Goal: Transaction & Acquisition: Purchase product/service

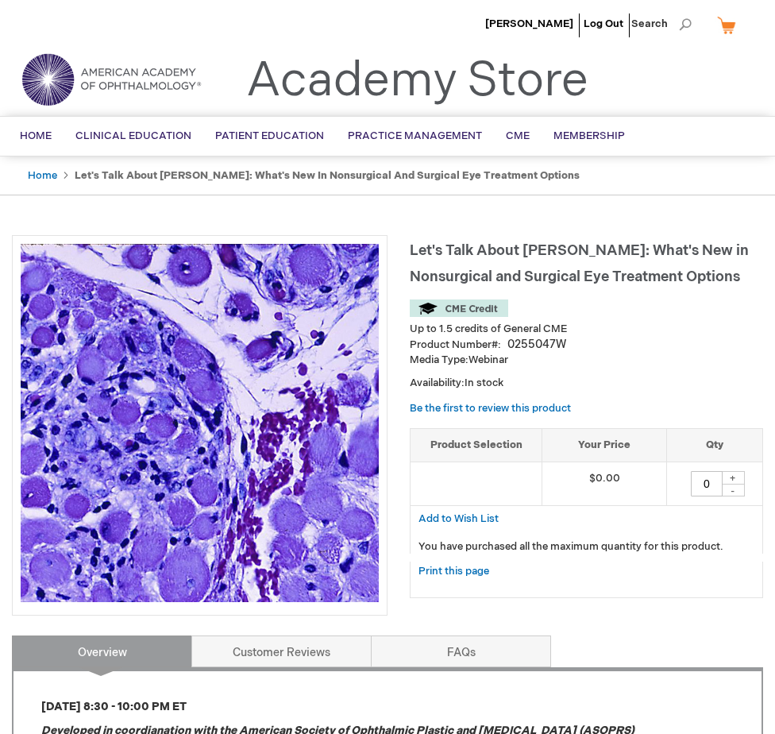
click at [482, 312] on img at bounding box center [459, 307] width 98 height 17
click at [495, 268] on span "Let's Talk About [PERSON_NAME]: What's New in Nonsurgical and Surgical Eye Trea…" at bounding box center [579, 263] width 339 height 43
click at [737, 480] on div "+" at bounding box center [733, 478] width 24 height 14
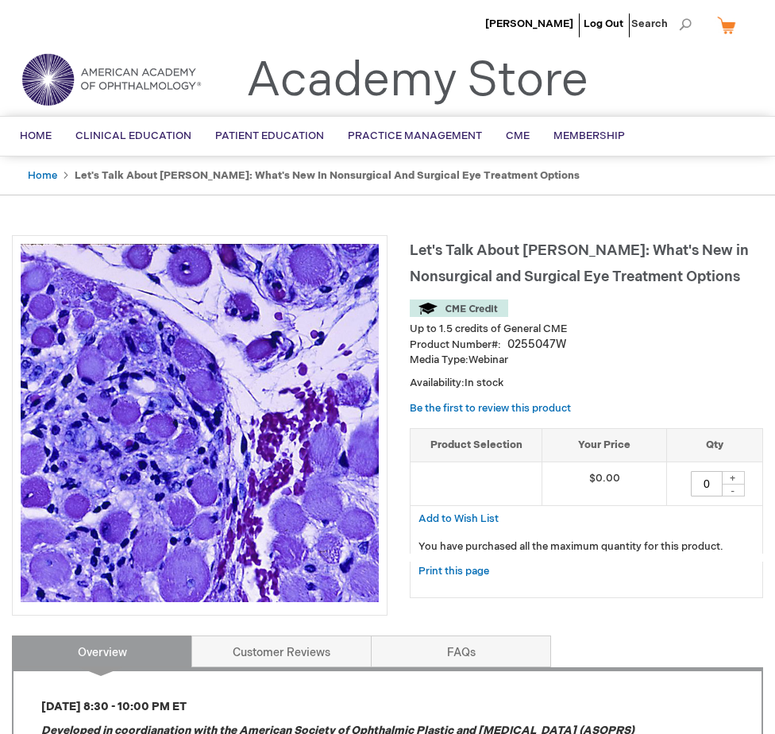
drag, startPoint x: 712, startPoint y: 485, endPoint x: 596, endPoint y: 481, distance: 116.1
click at [596, 481] on tr "$0.00 0 + -" at bounding box center [587, 483] width 352 height 44
type input "4"
type input "1"
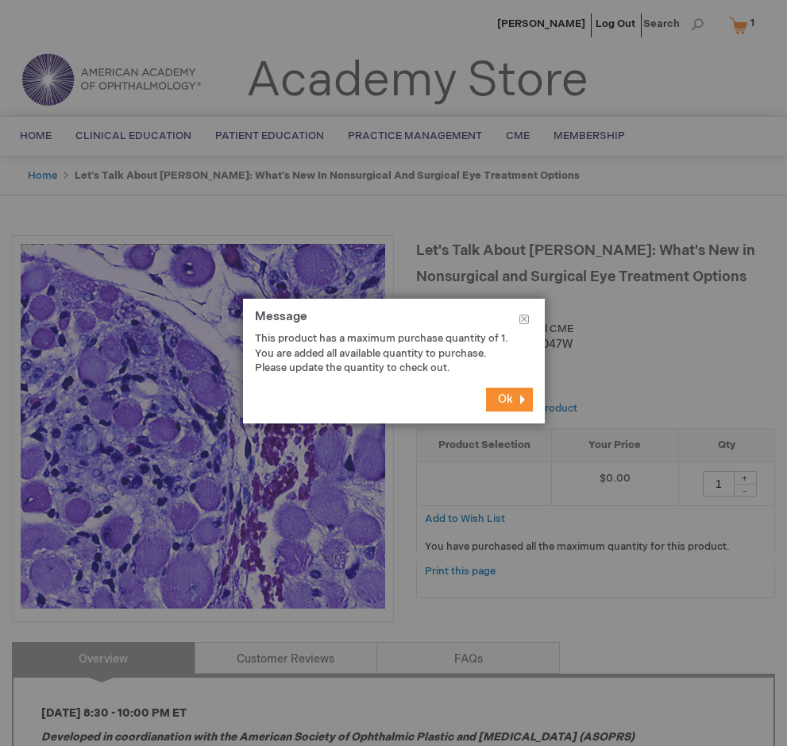
click at [512, 407] on button "Ok" at bounding box center [509, 400] width 47 height 24
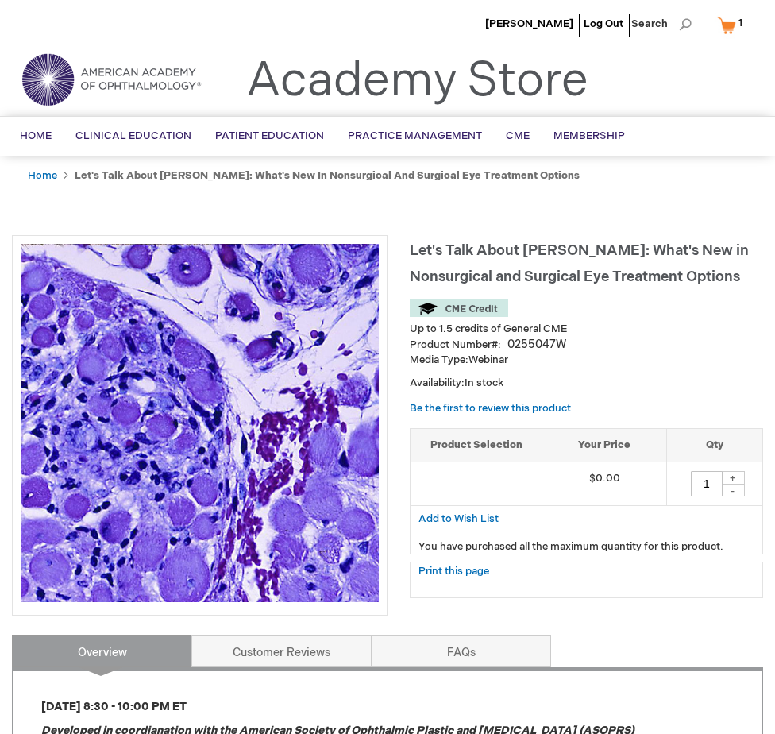
click at [631, 408] on div "Let's Talk About TED: What's New in Nonsurgical and Surgical Eye Treatment Opti…" at bounding box center [586, 424] width 353 height 379
click at [317, 180] on strong "Let's Talk About [PERSON_NAME]: What's New in Nonsurgical and Surgical Eye Trea…" at bounding box center [327, 175] width 505 height 13
click at [291, 661] on link "Customer Reviews" at bounding box center [281, 651] width 180 height 32
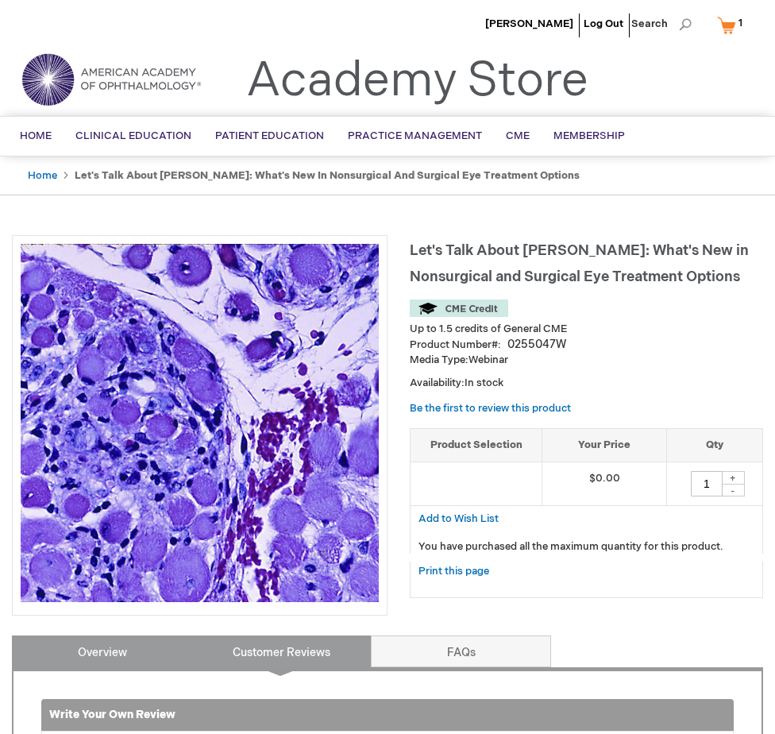
click at [142, 647] on link "Overview" at bounding box center [102, 651] width 180 height 32
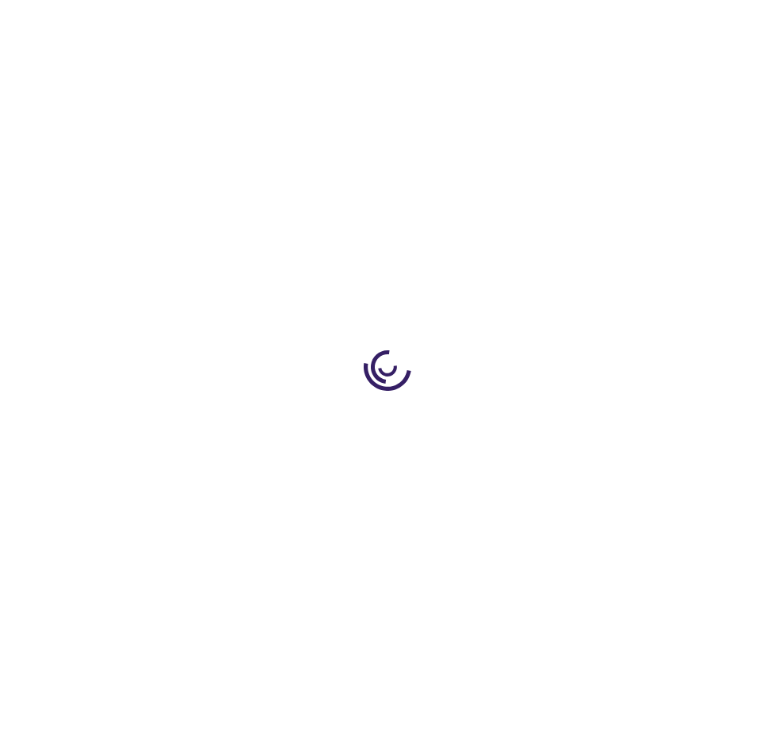
type input "0"
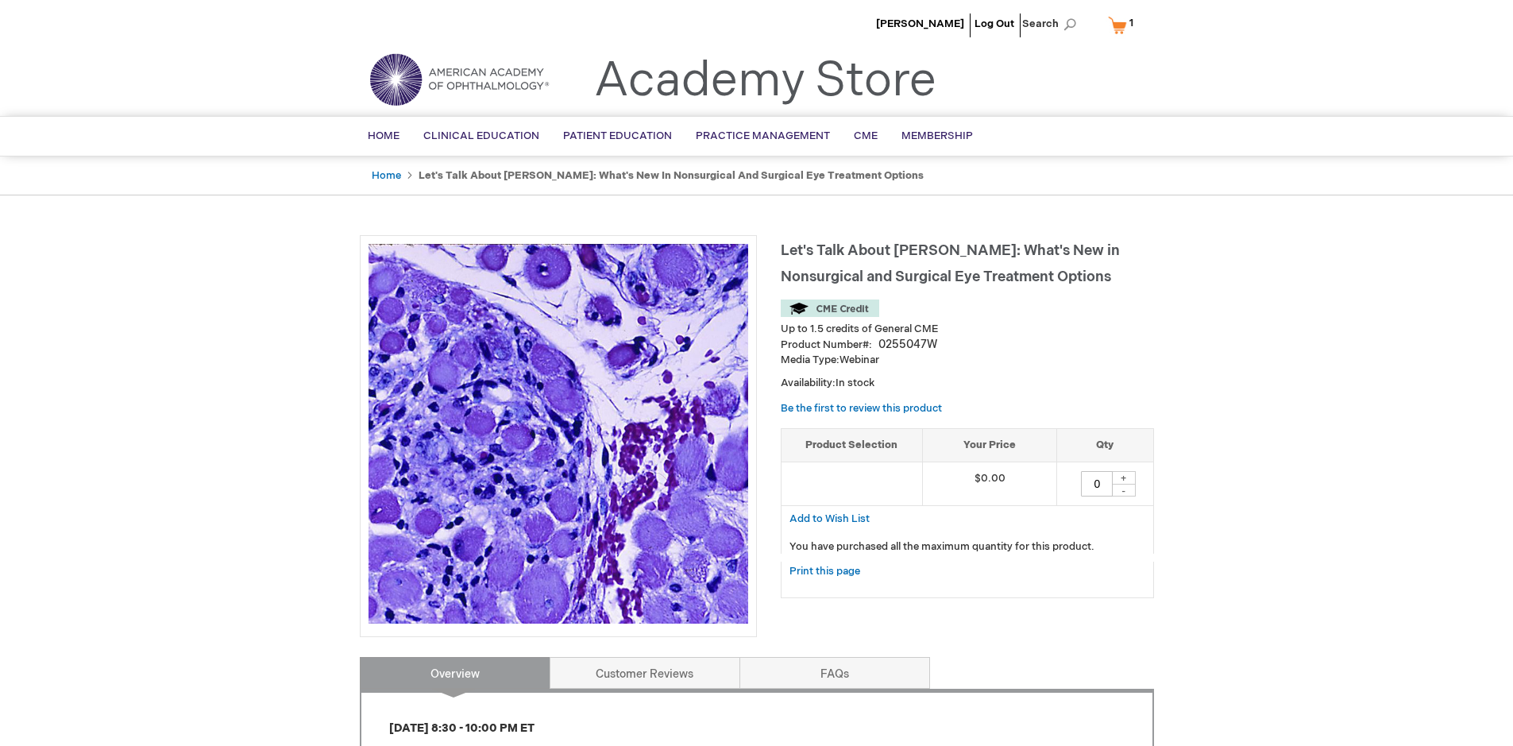
click at [774, 30] on li "[PERSON_NAME]" at bounding box center [920, 24] width 96 height 48
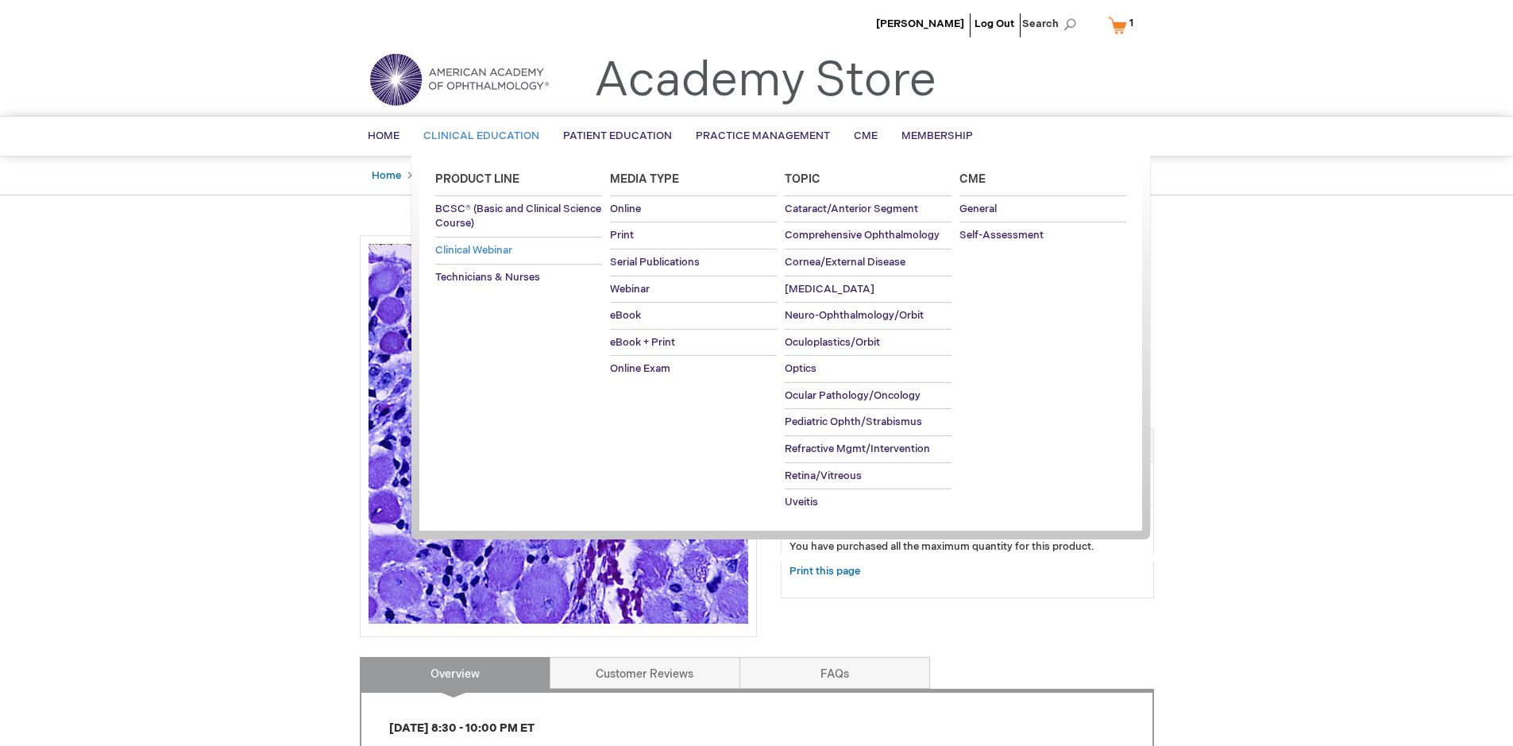
click at [481, 248] on span "Clinical Webinar" at bounding box center [473, 250] width 77 height 13
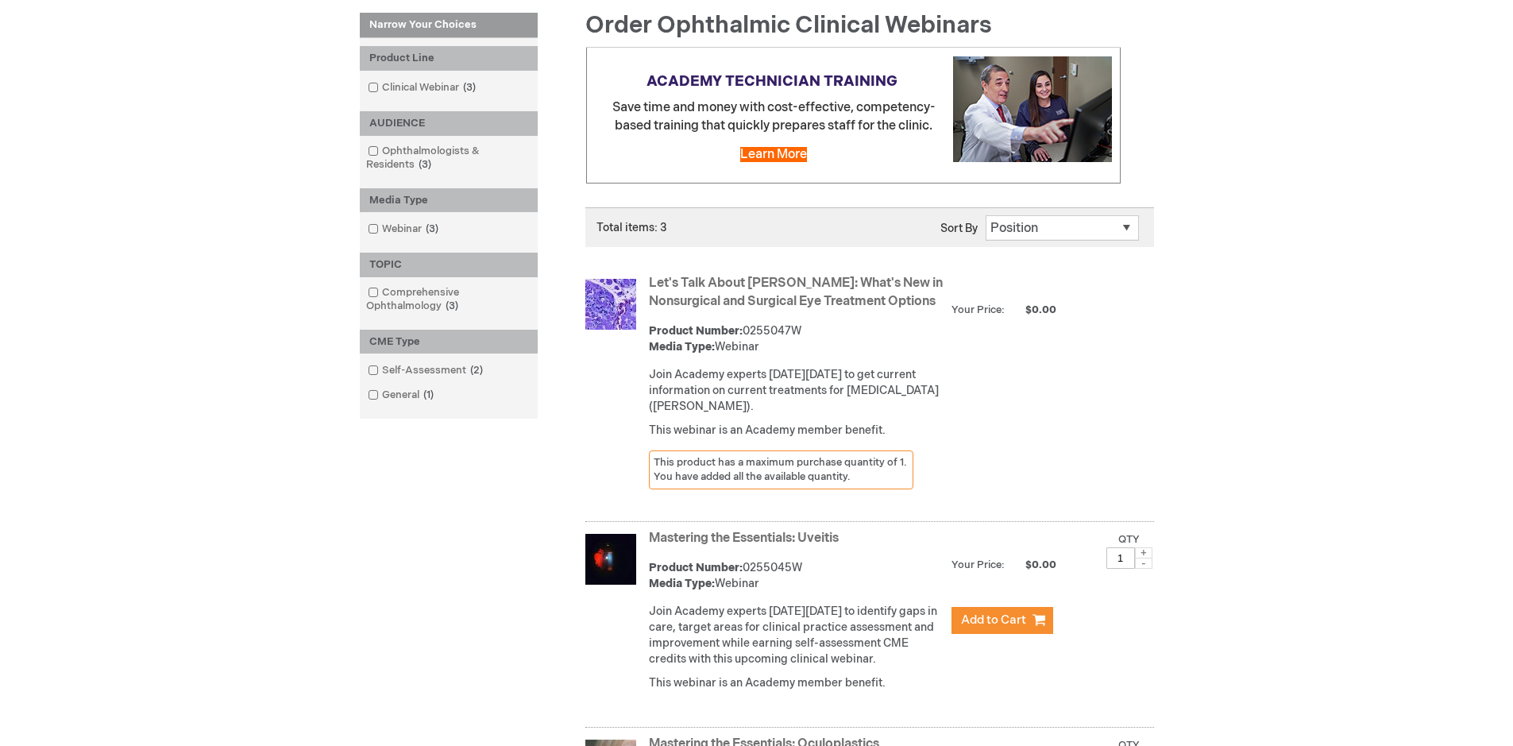
scroll to position [322, 0]
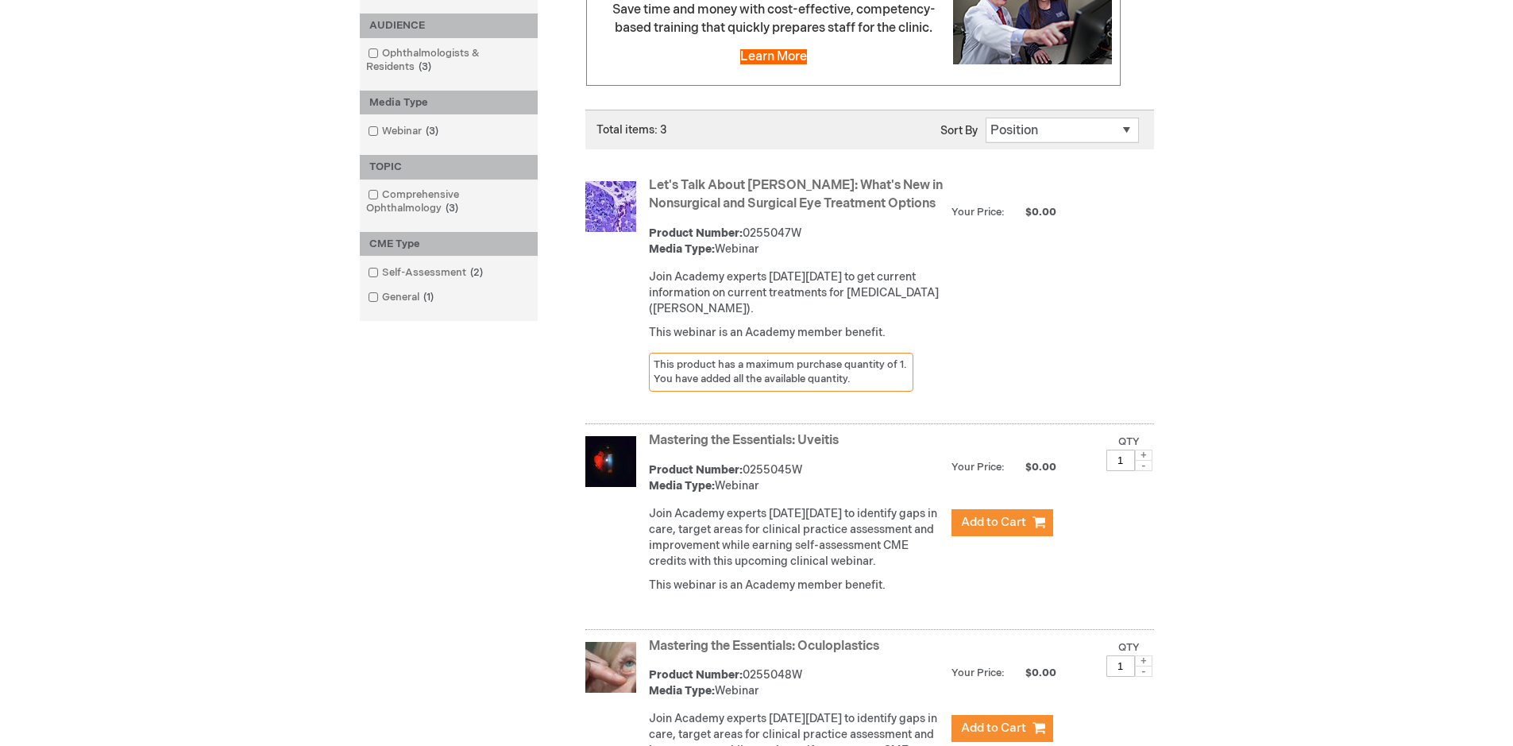
click at [813, 385] on div "This product has a maximum purchase quantity of 1. You have added all the avail…" at bounding box center [781, 372] width 265 height 39
click at [895, 257] on div "Product Number: 0255047W Media Type: Webinar" at bounding box center [796, 242] width 295 height 32
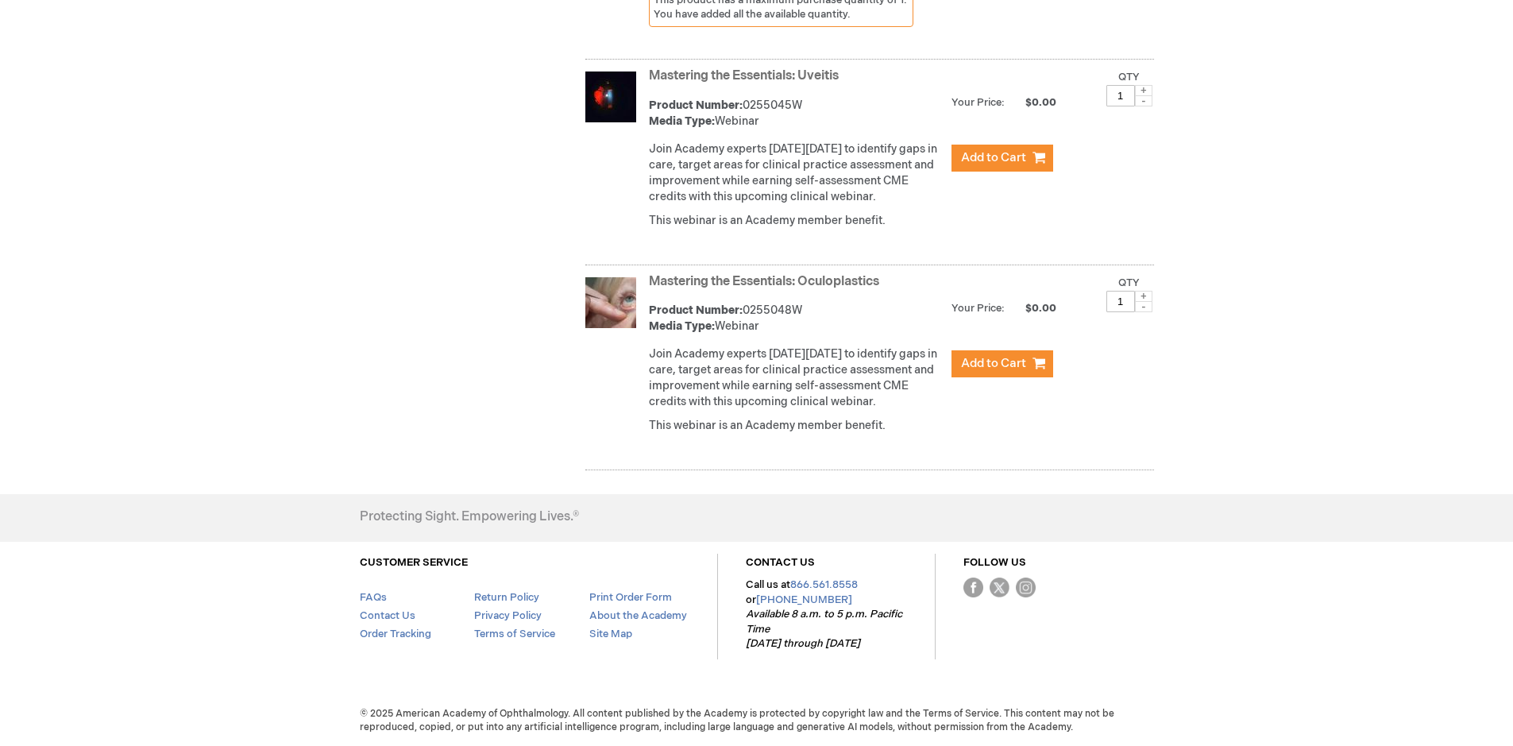
scroll to position [0, 0]
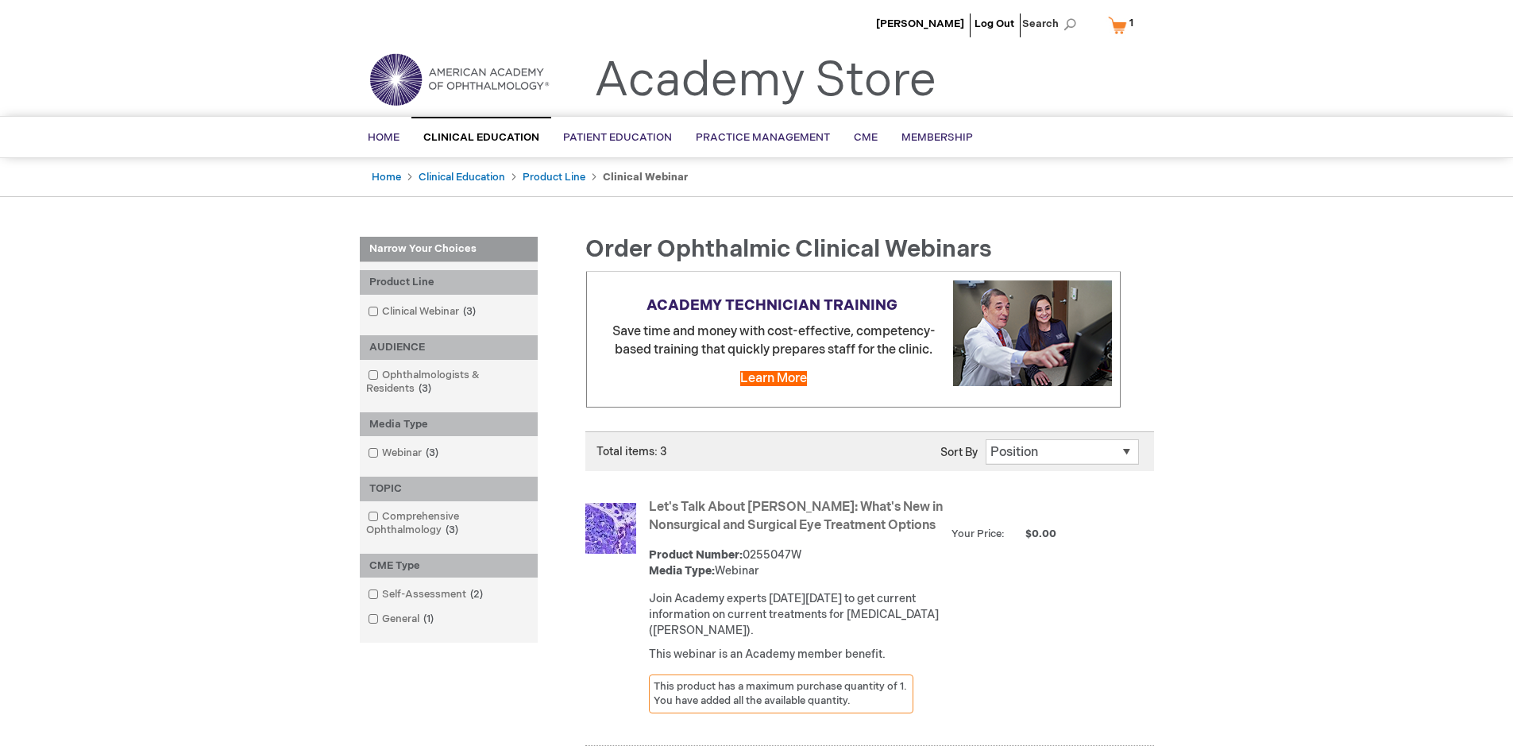
click at [609, 536] on img at bounding box center [610, 528] width 51 height 51
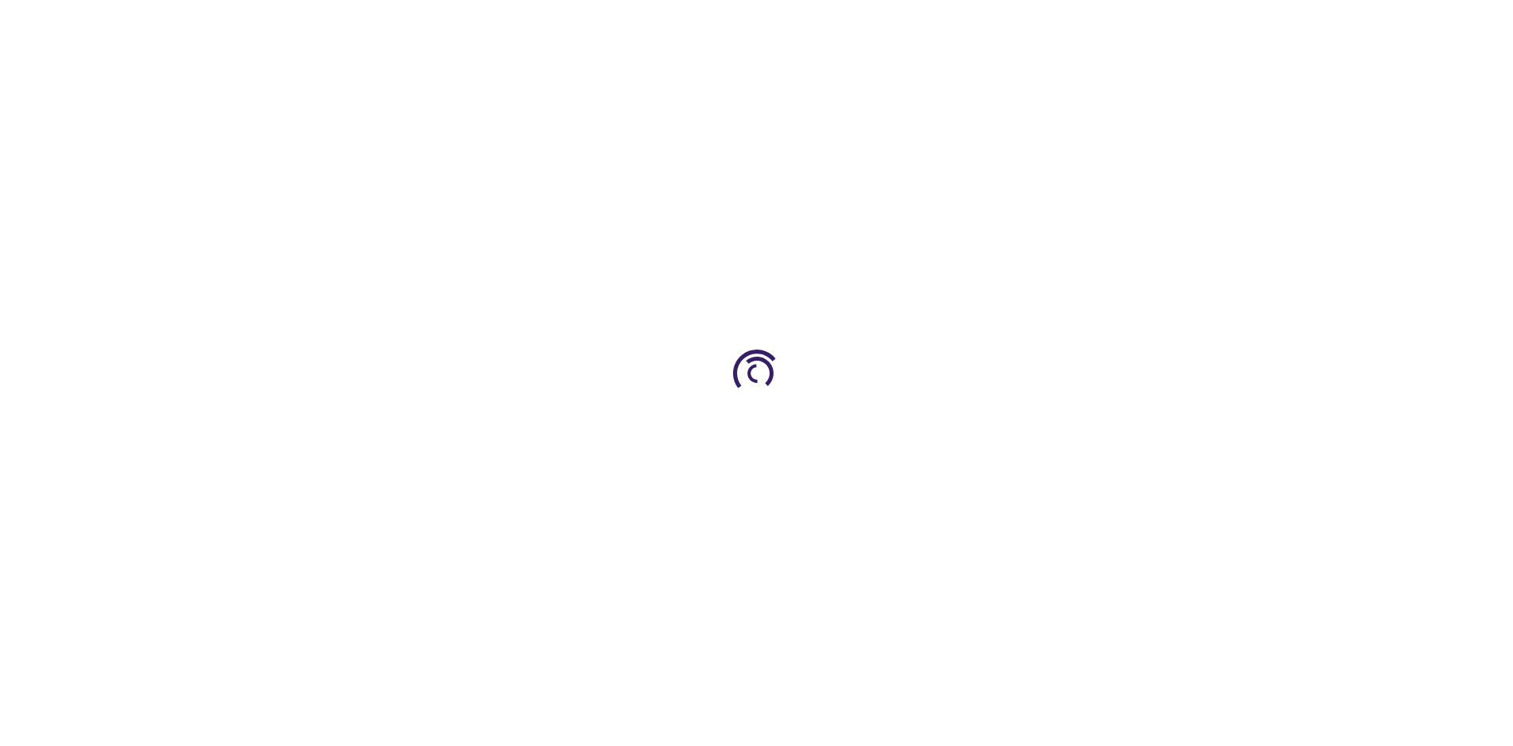
type input "0"
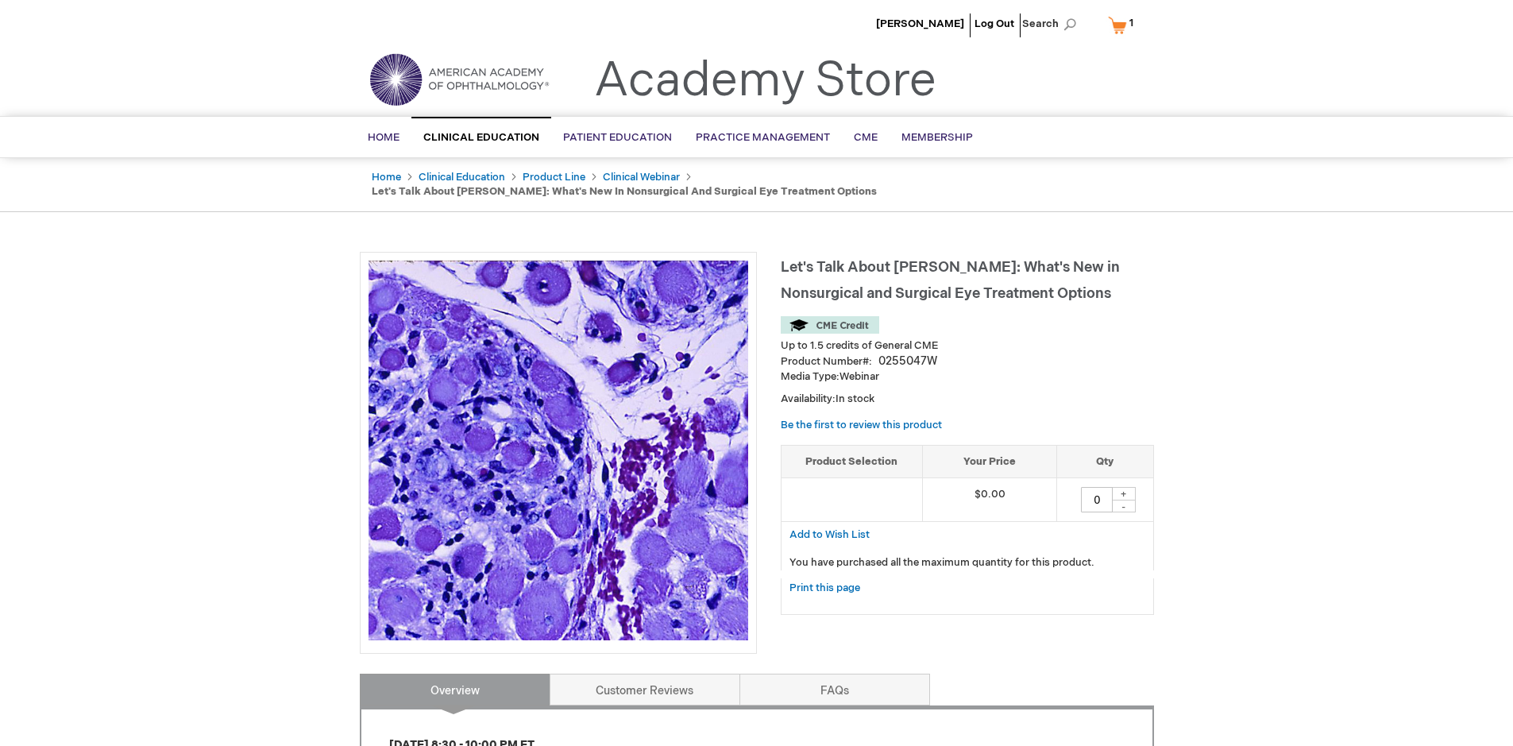
click at [1124, 487] on div "+" at bounding box center [1124, 494] width 24 height 14
click at [1130, 487] on div "+" at bounding box center [1124, 494] width 24 height 14
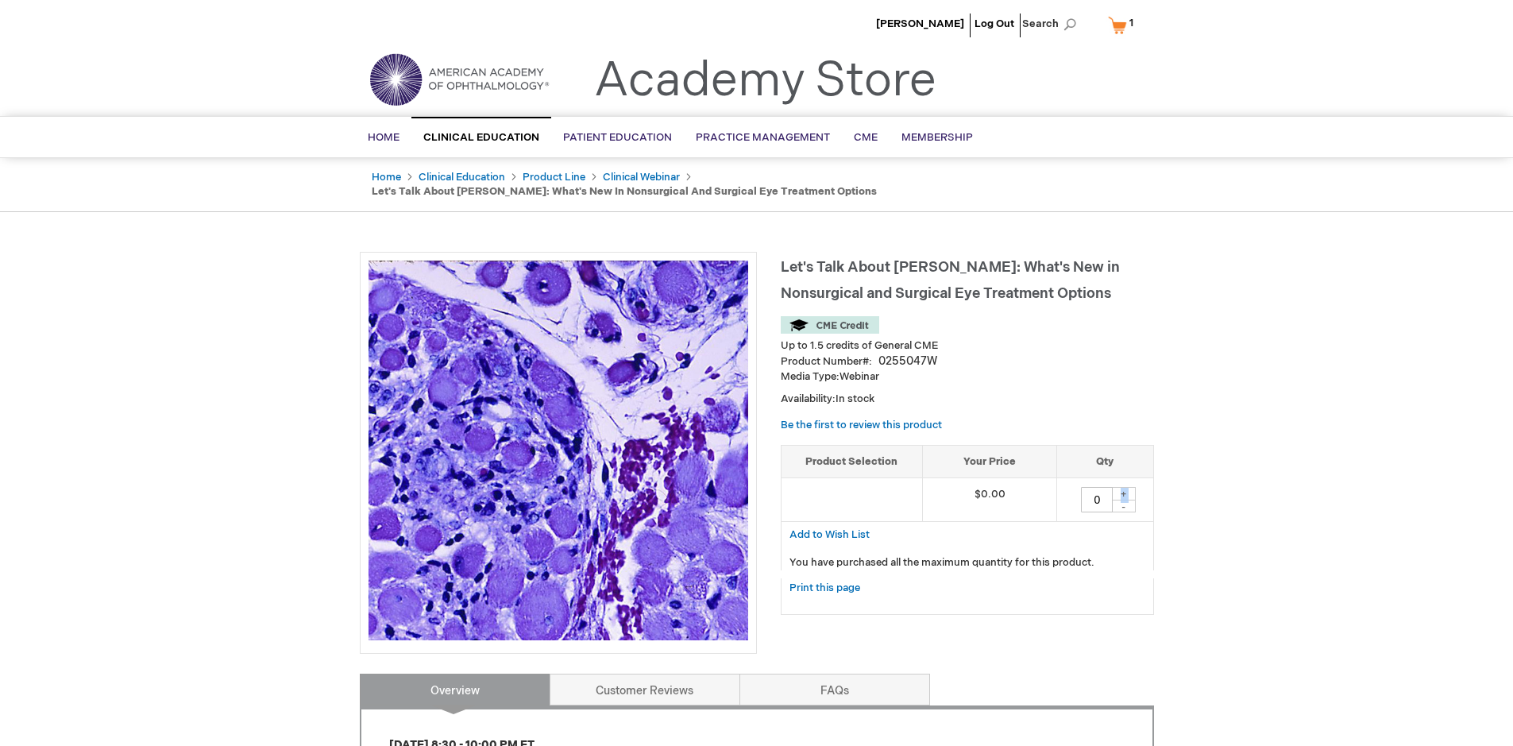
click at [1130, 487] on div "+" at bounding box center [1124, 494] width 24 height 14
click at [1131, 487] on div "+" at bounding box center [1124, 494] width 24 height 14
click at [1085, 555] on p "You have purchased all the maximum quantity for this product." at bounding box center [967, 562] width 356 height 15
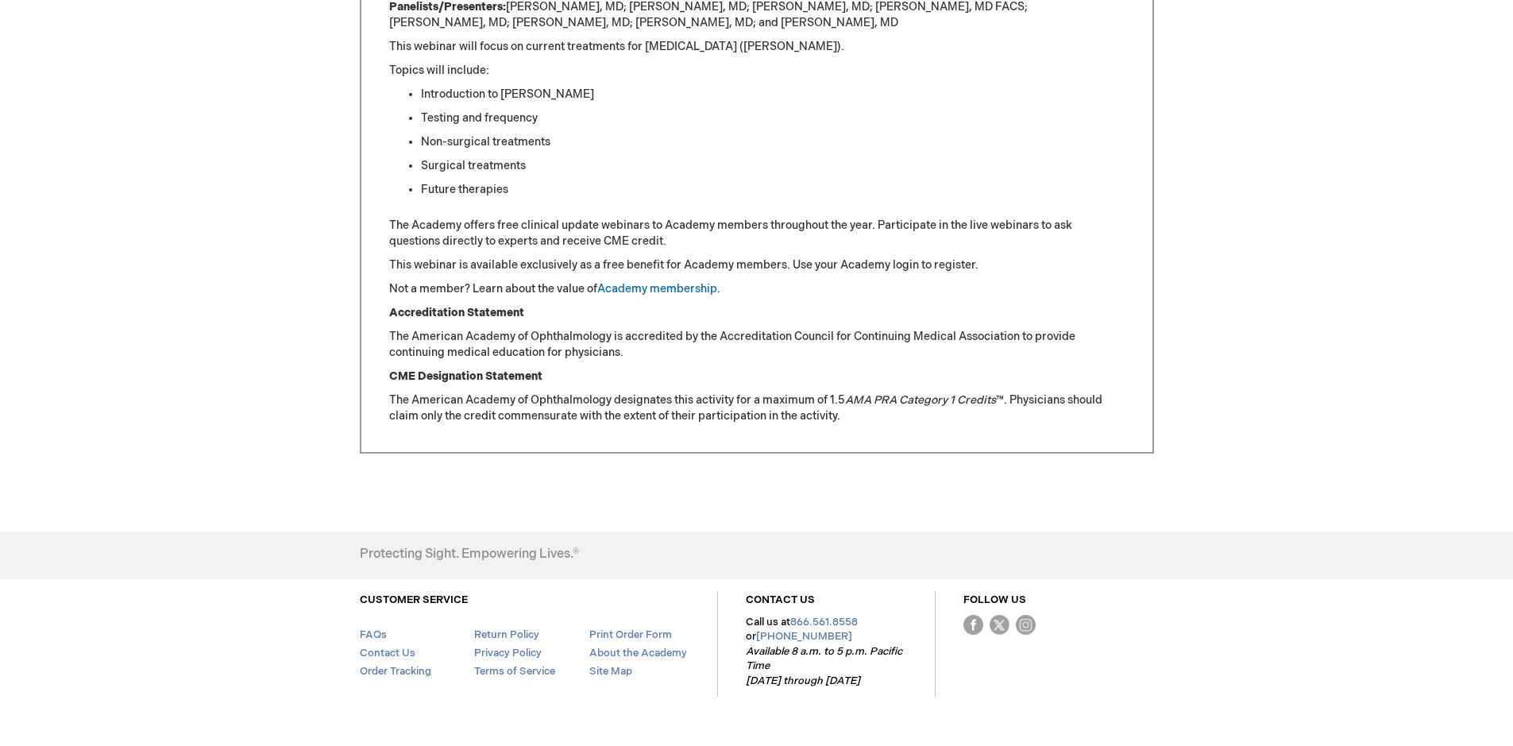
scroll to position [824, 0]
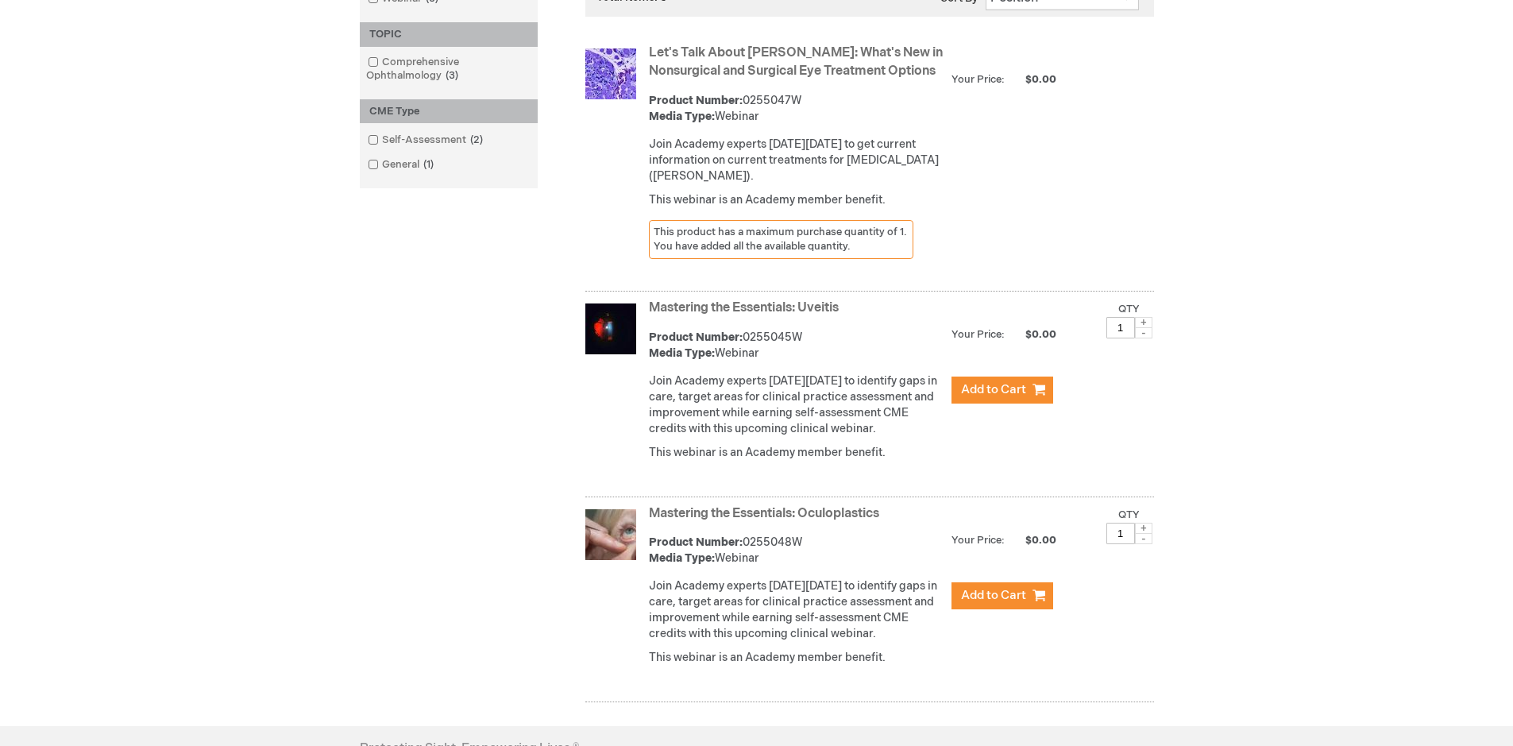
scroll to position [289, 0]
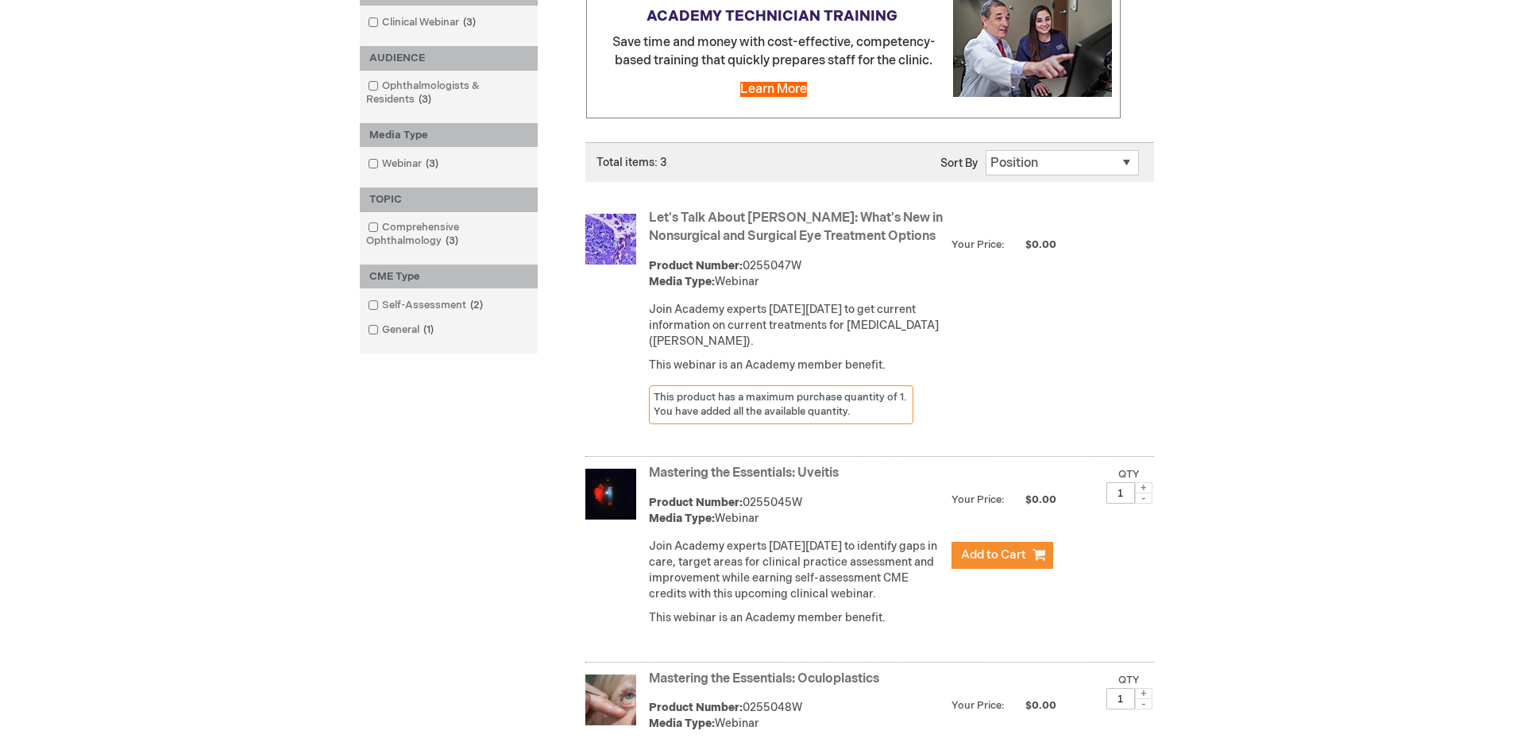
click at [809, 325] on p "Join Academy experts on Thursday, September 18 to get current information on cu…" at bounding box center [796, 326] width 295 height 48
click at [1079, 163] on select "Position Product Name : A to Z Product Name : Z to A Price : Low to High Price …" at bounding box center [1062, 162] width 153 height 25
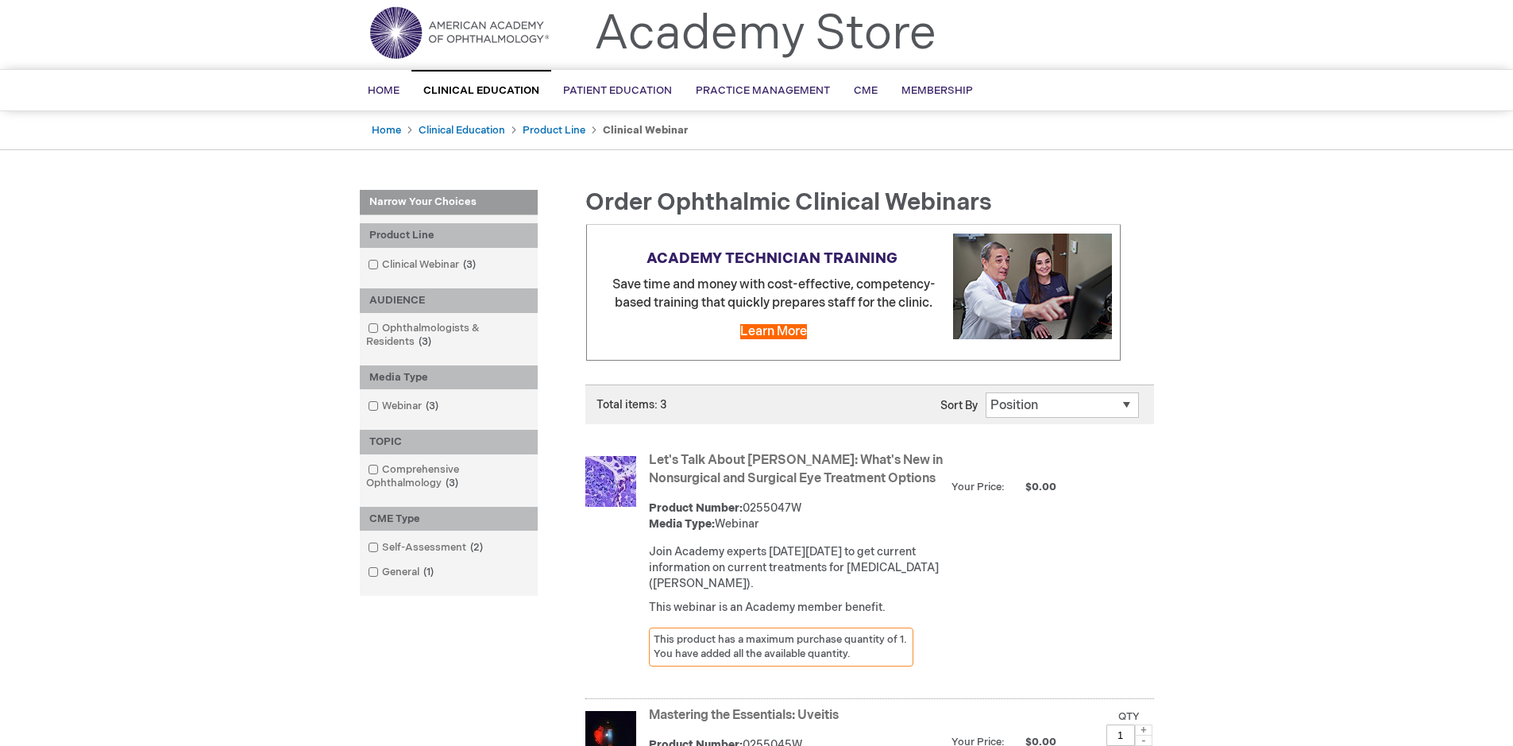
scroll to position [0, 0]
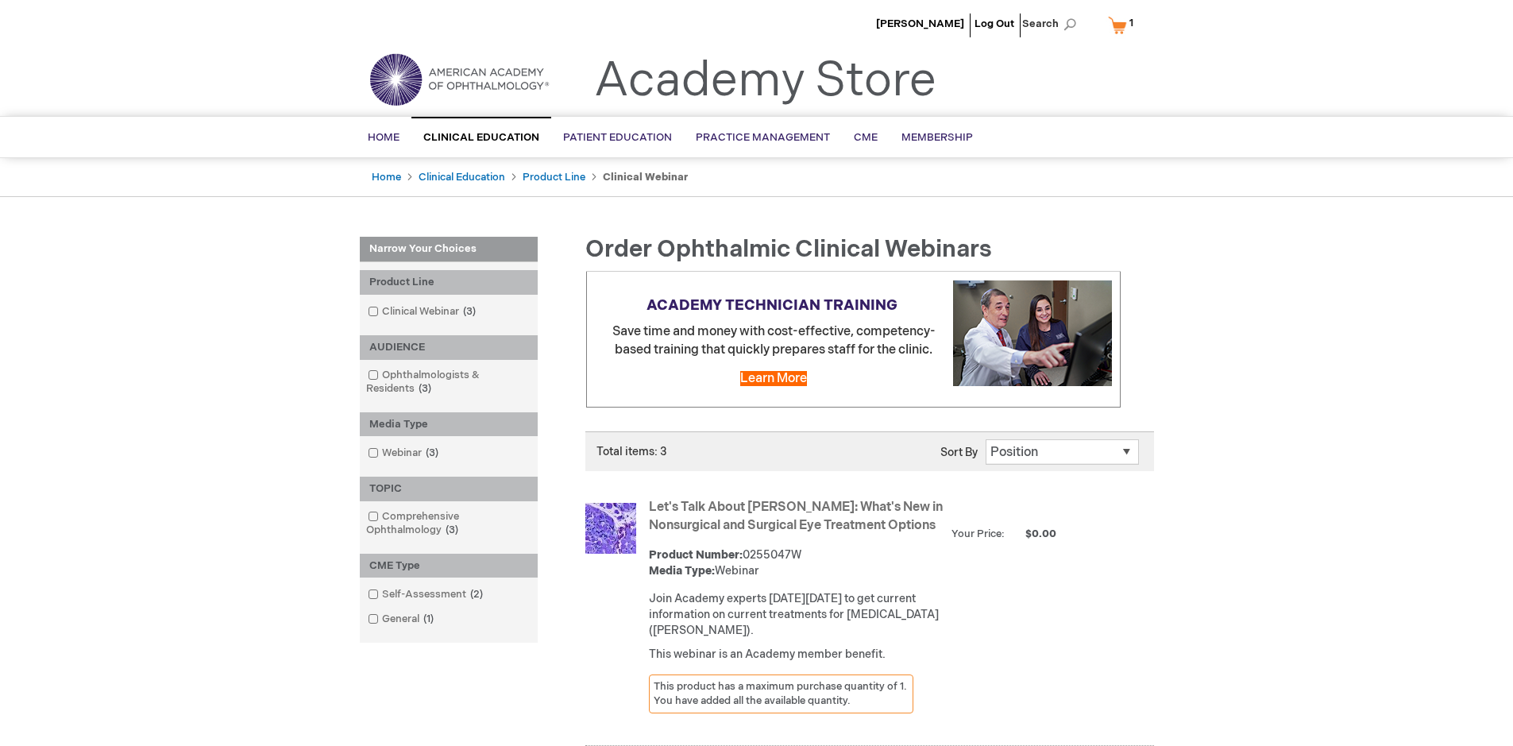
click at [620, 520] on img at bounding box center [610, 528] width 51 height 51
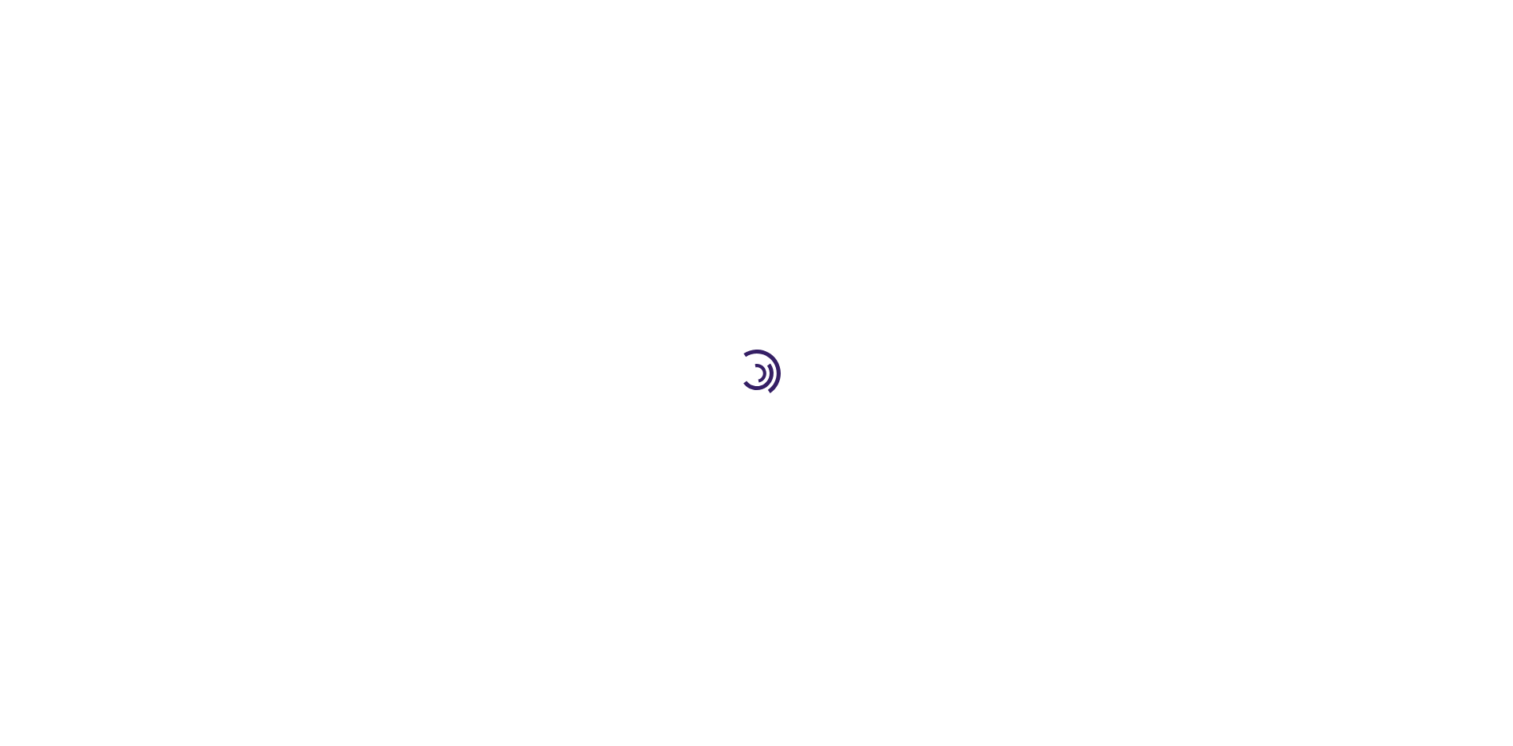
type input "0"
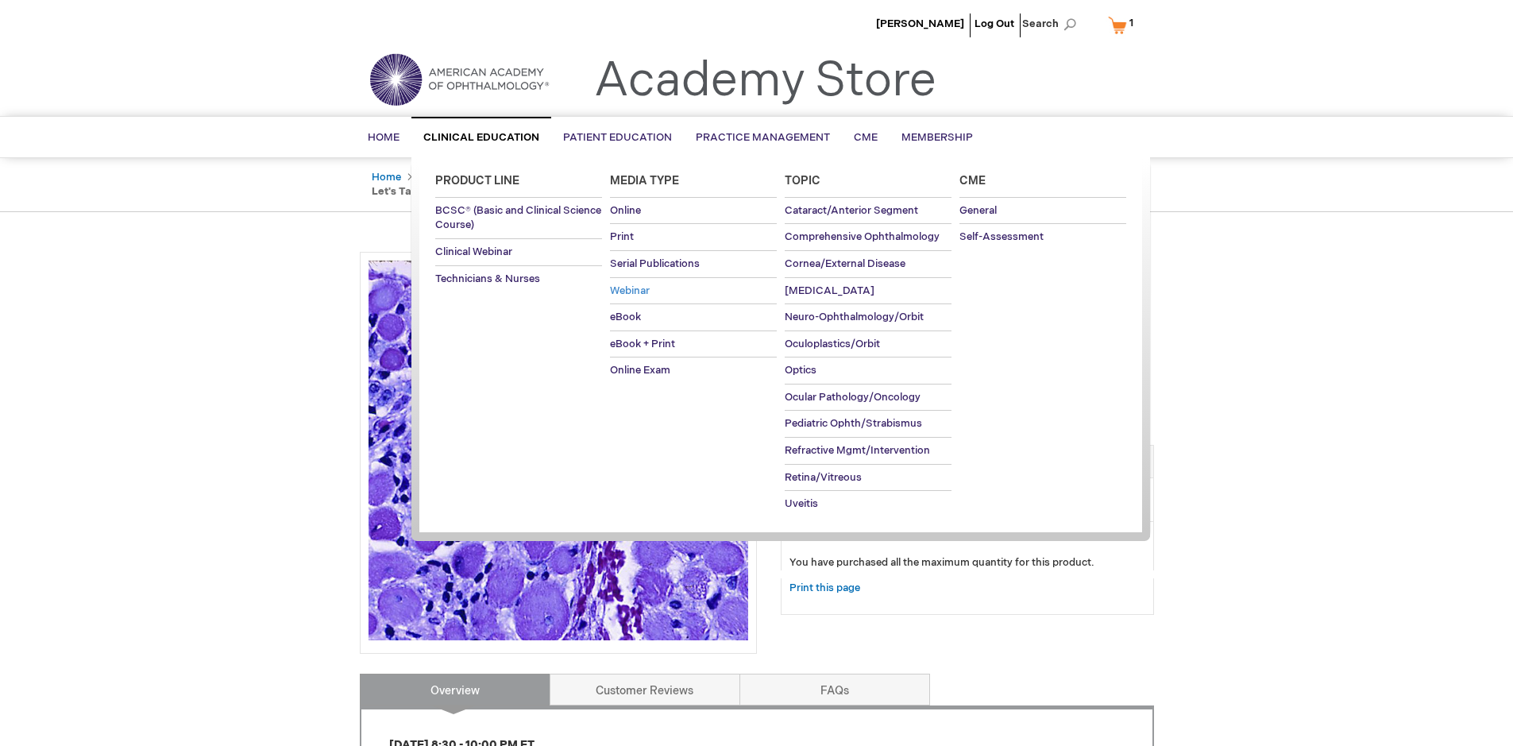
click at [640, 293] on span "Webinar" at bounding box center [630, 290] width 40 height 13
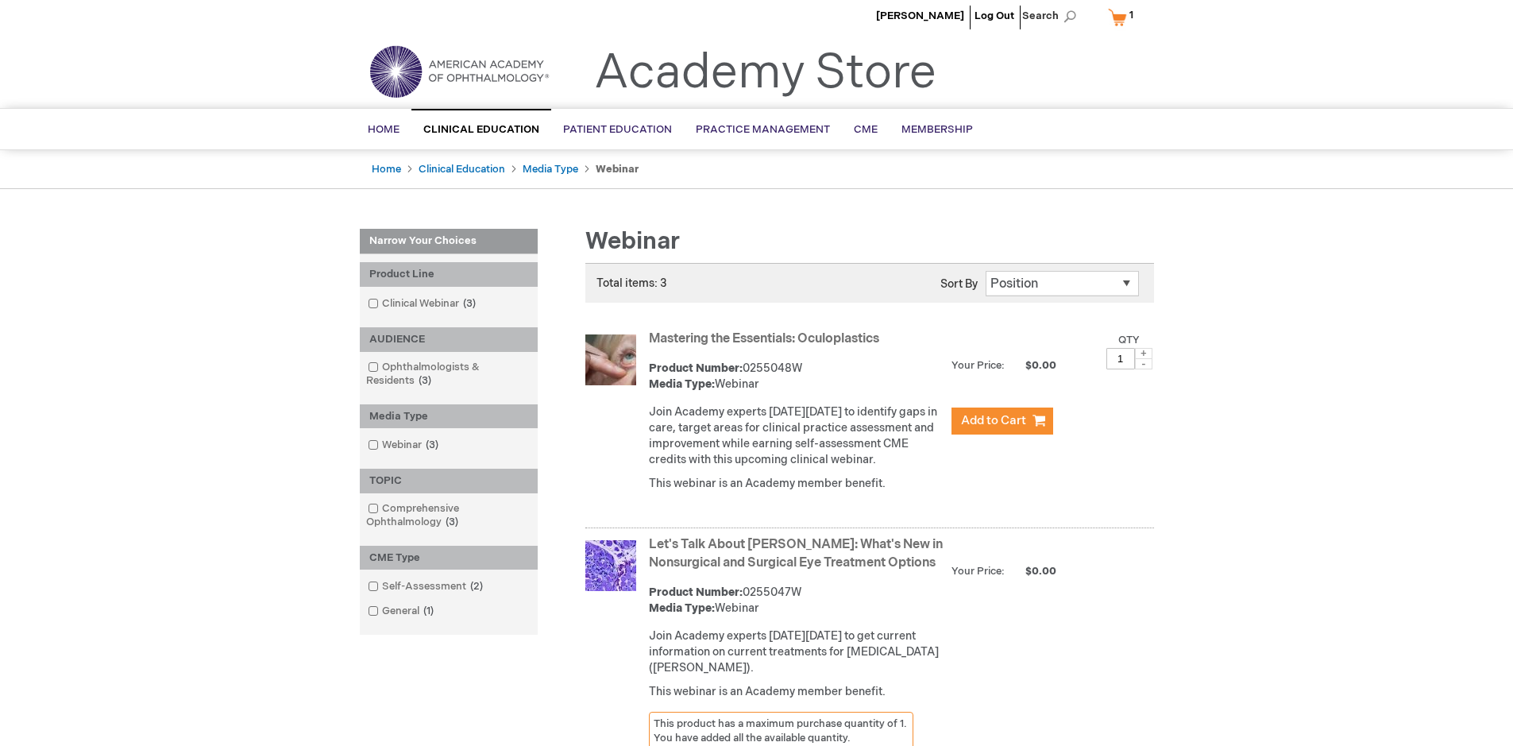
scroll to position [9, 0]
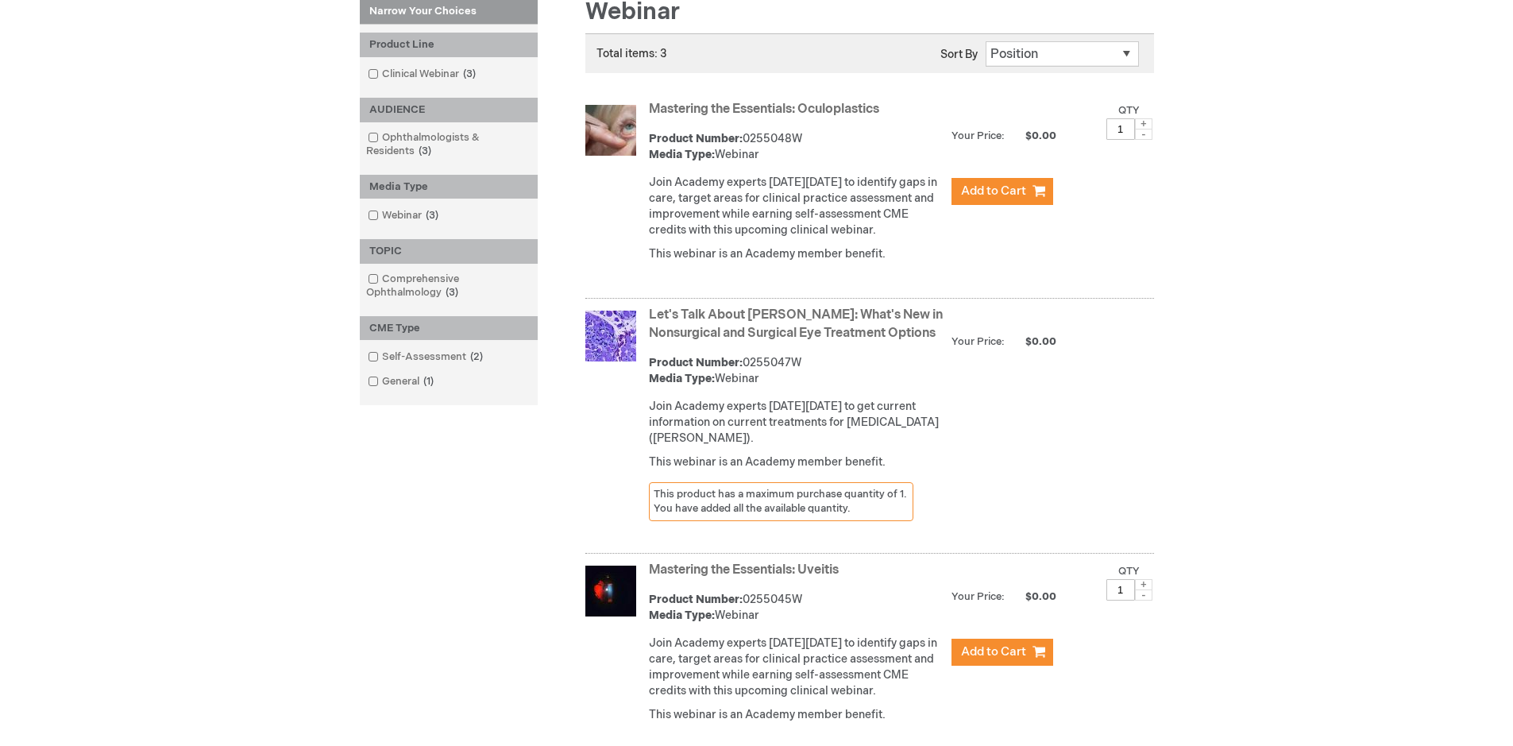
click at [734, 387] on div "Product Number: 0255047W Media Type: Webinar" at bounding box center [796, 371] width 295 height 32
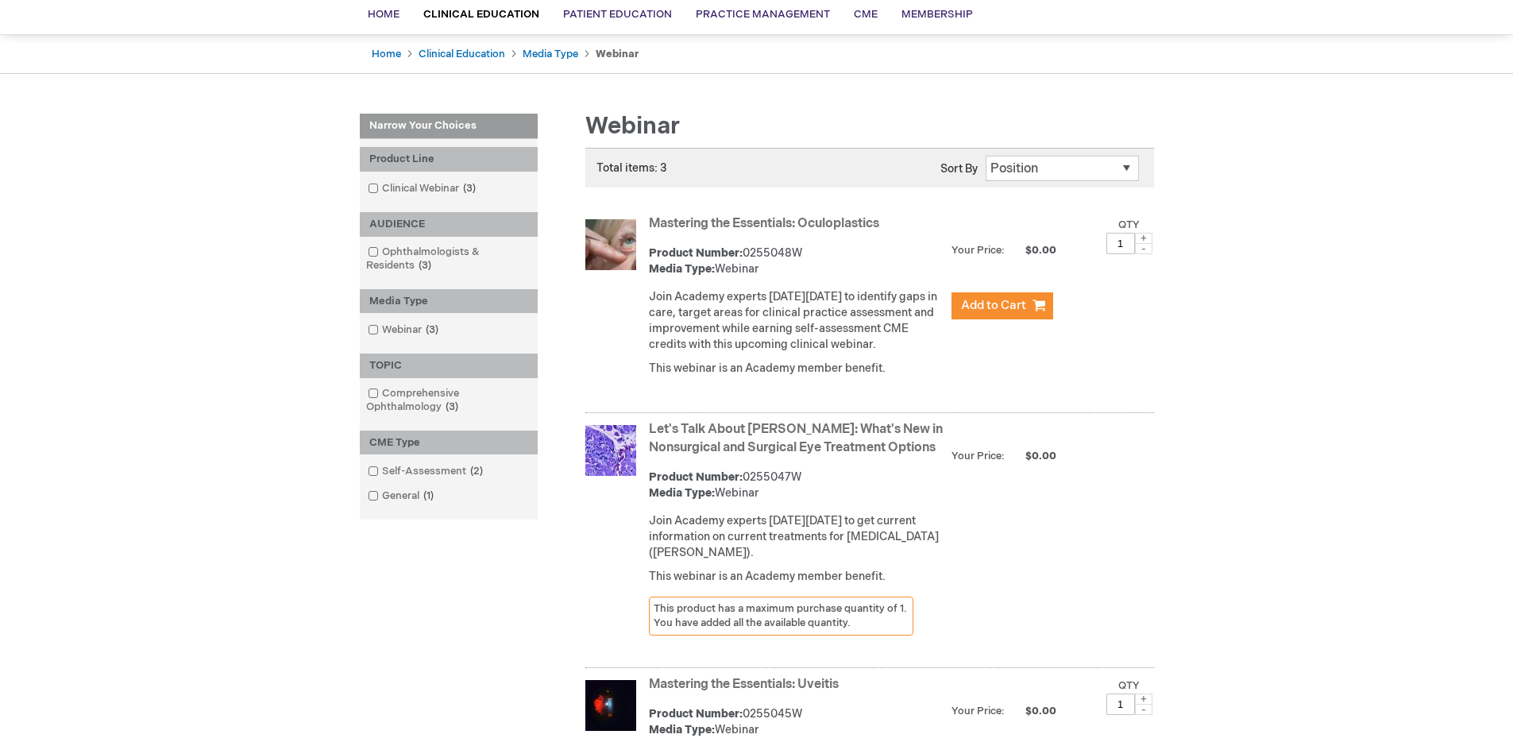
scroll to position [0, 0]
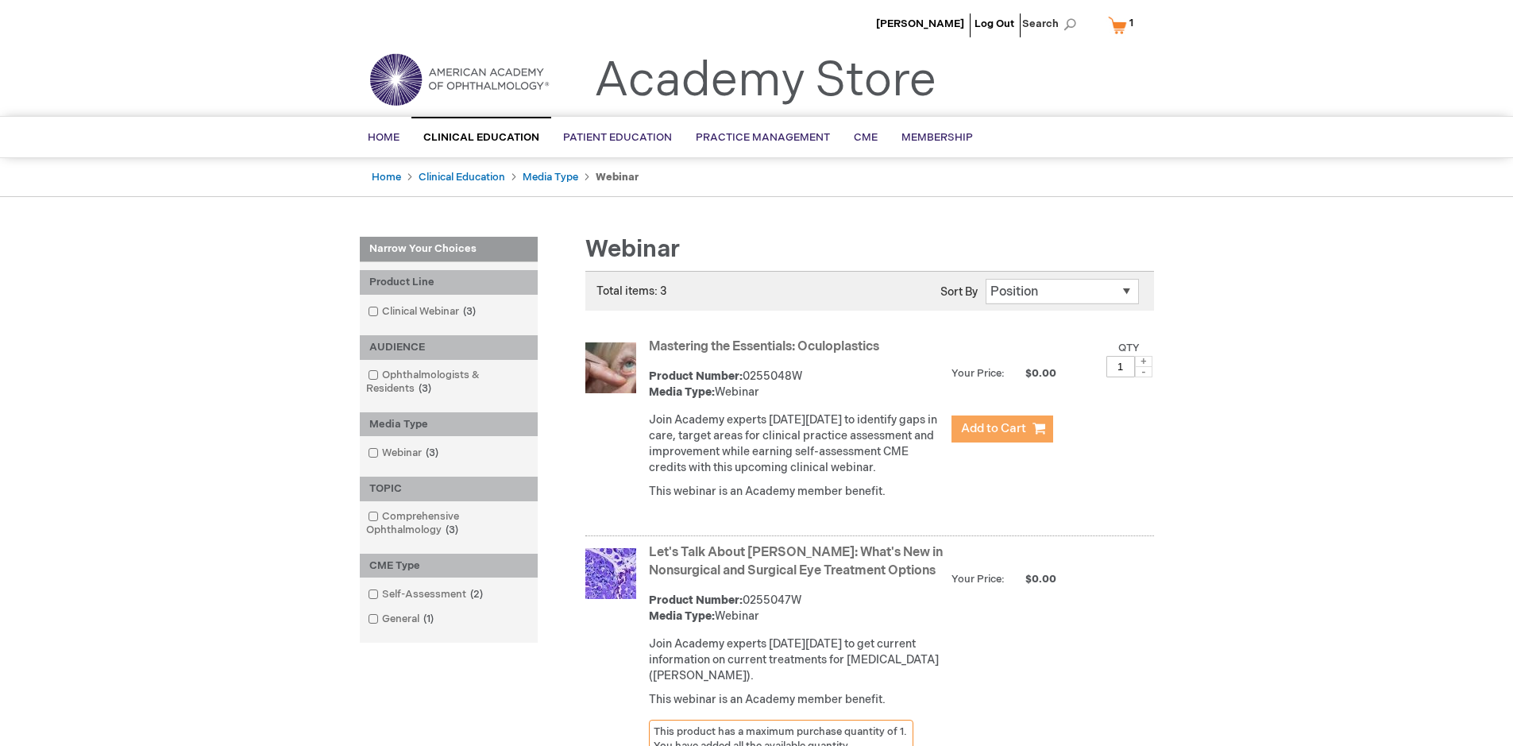
click at [967, 421] on span "Add to Cart" at bounding box center [993, 428] width 65 height 15
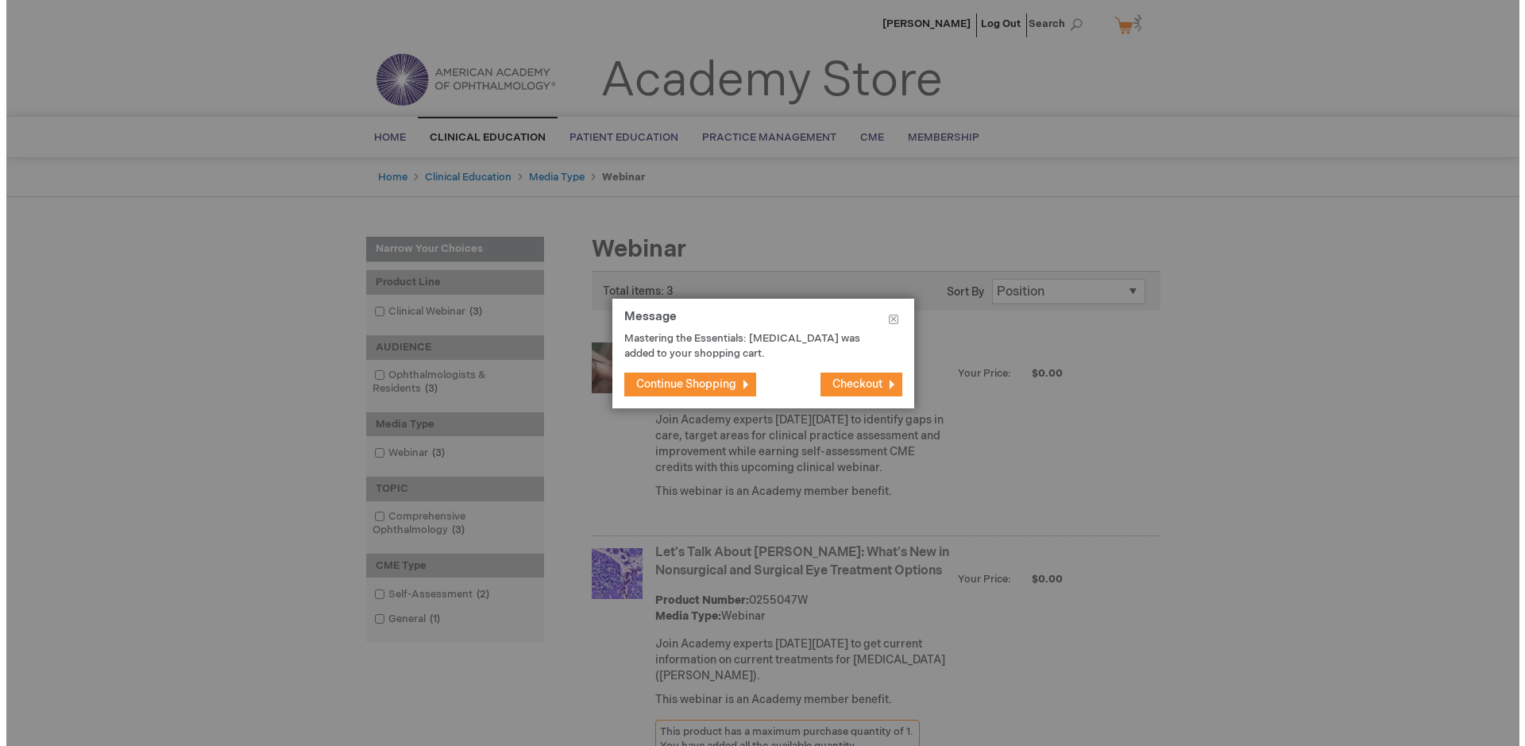
scroll to position [29, 0]
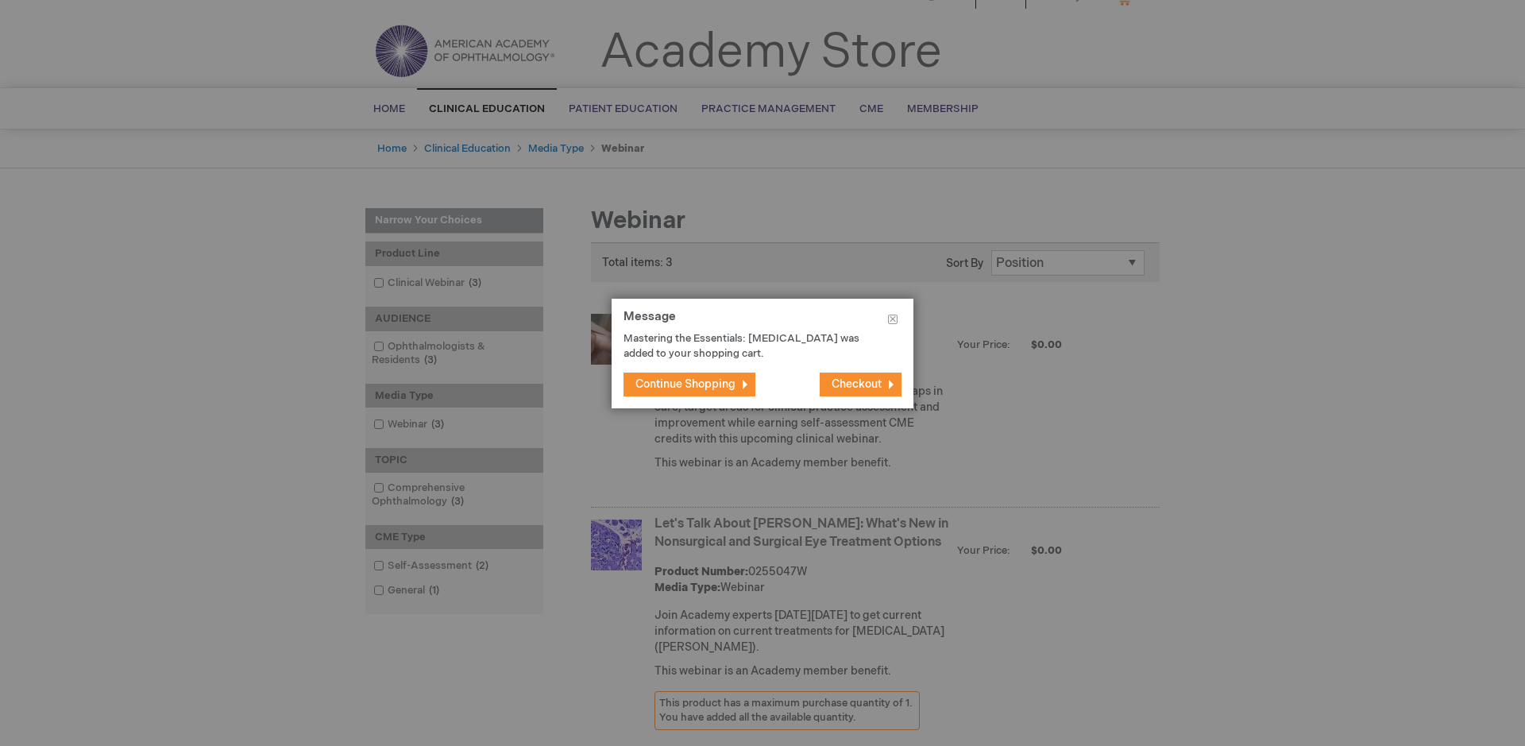
click at [885, 390] on button "Checkout" at bounding box center [861, 385] width 82 height 24
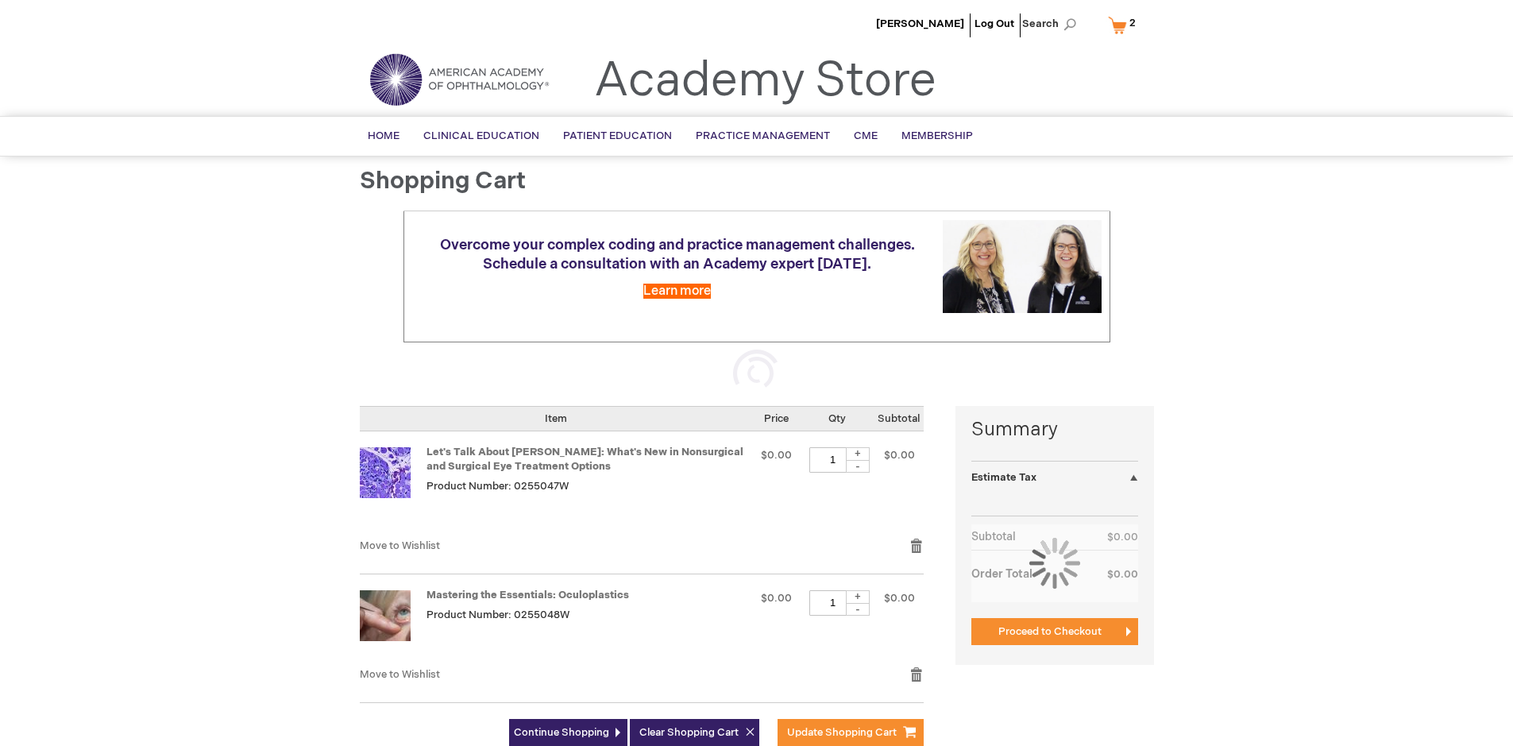
select select "US"
select select "27"
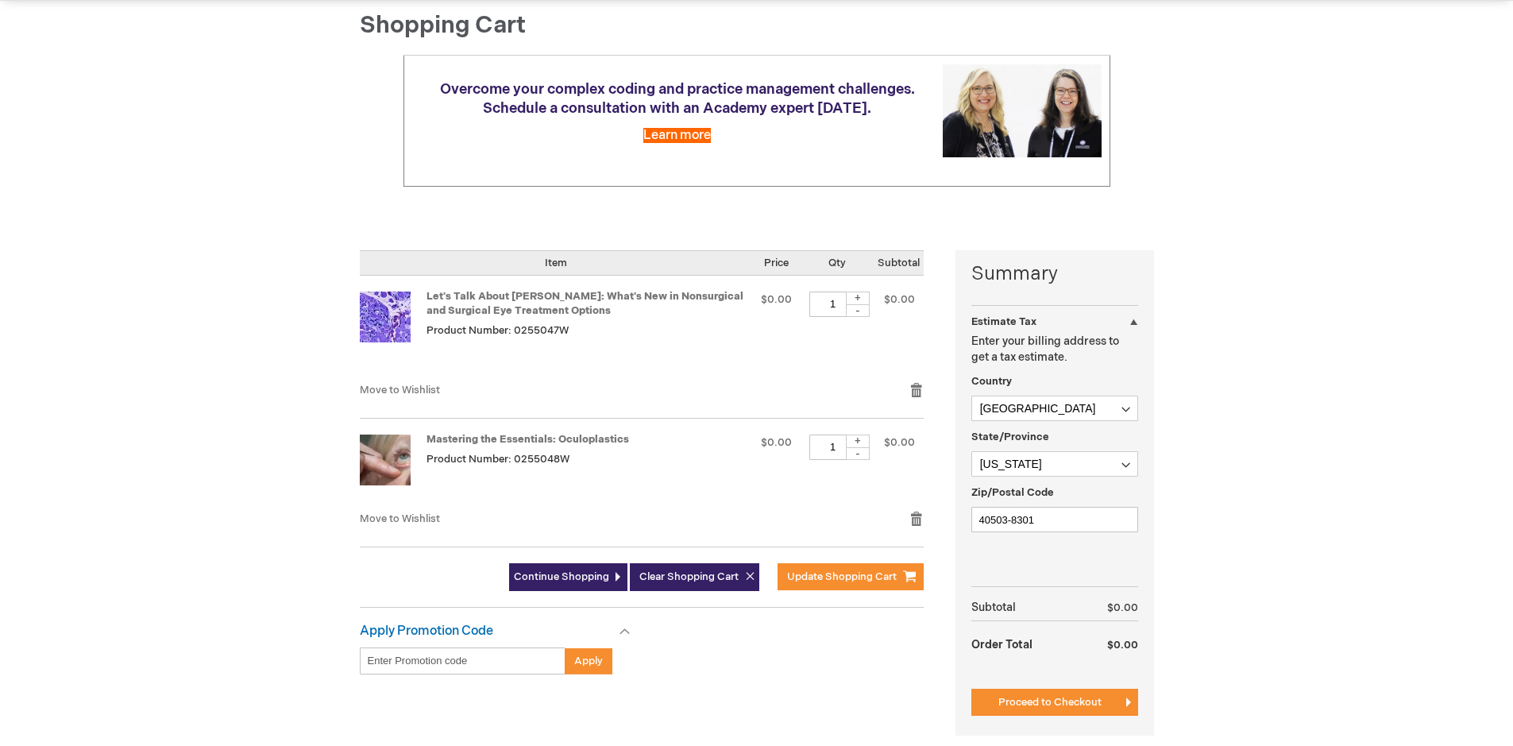
scroll to position [161, 0]
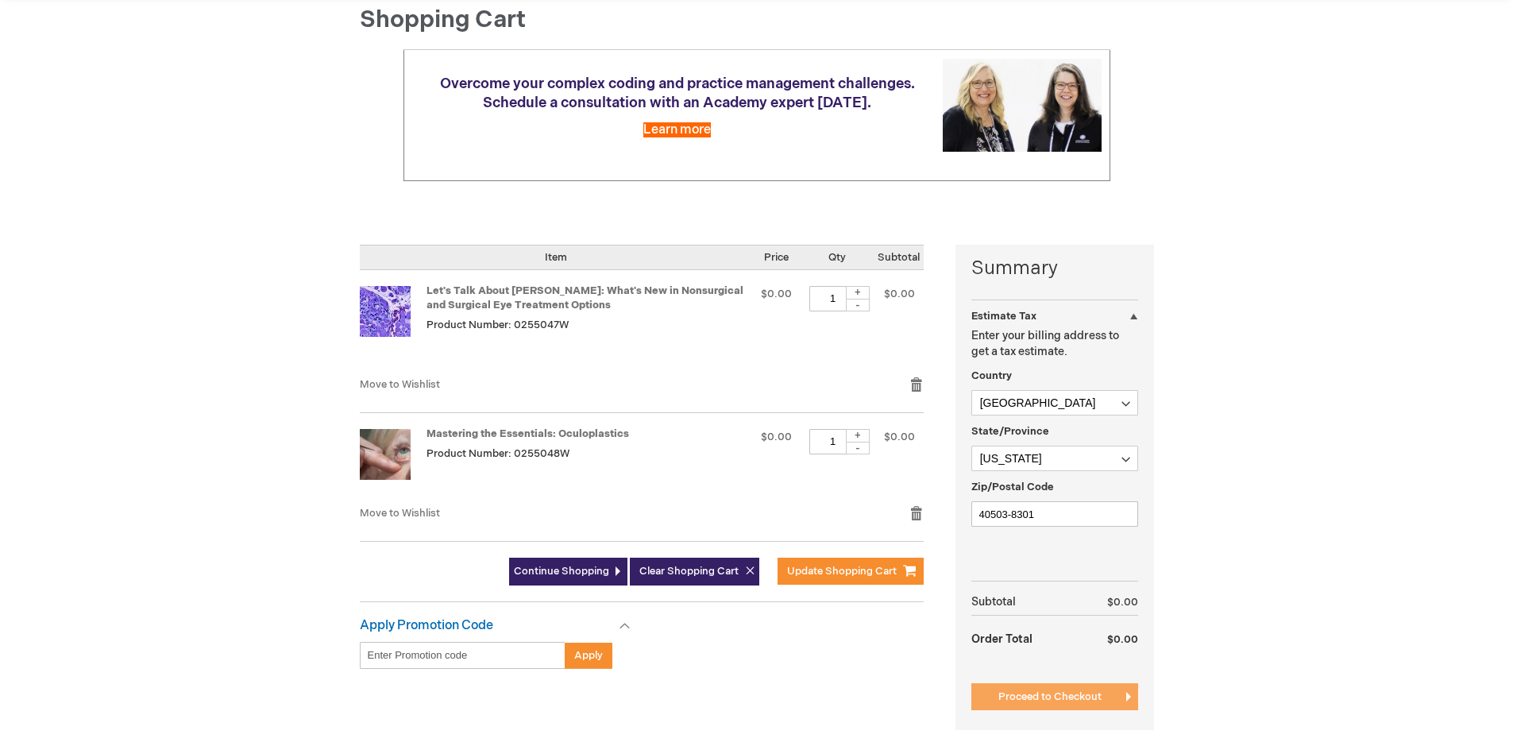
click at [1021, 697] on span "Proceed to Checkout" at bounding box center [1049, 696] width 103 height 13
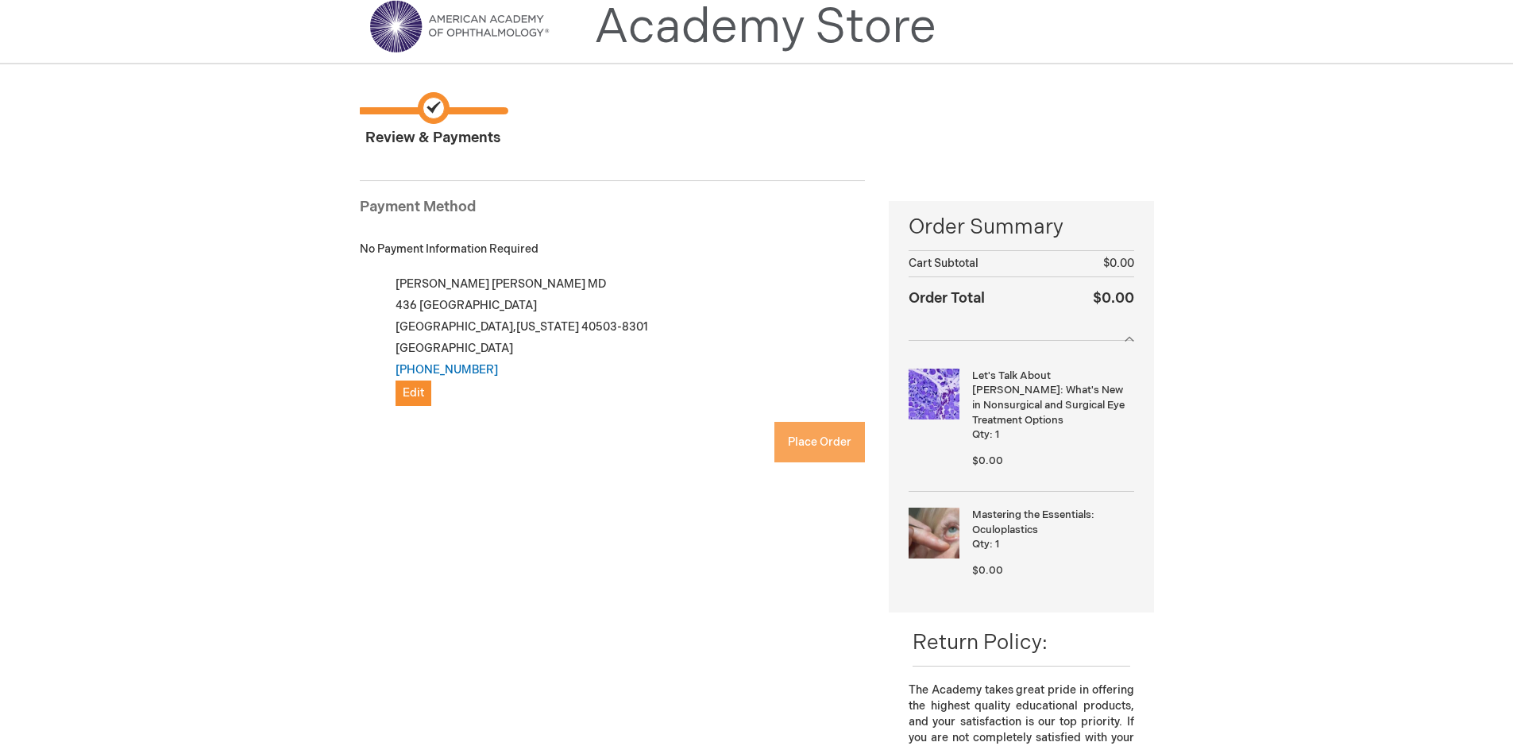
scroll to position [119, 0]
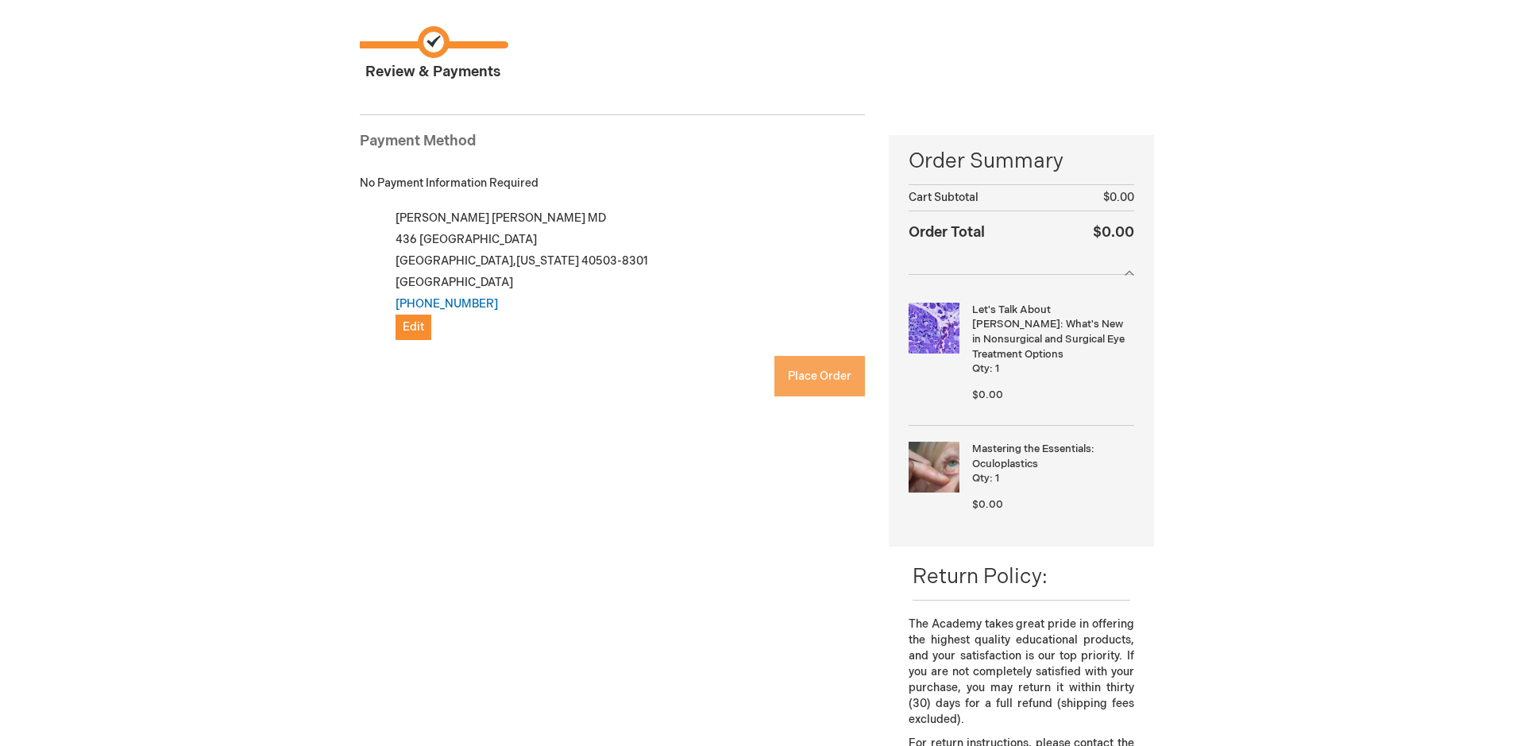
click at [803, 390] on button "Place Order" at bounding box center [819, 376] width 91 height 41
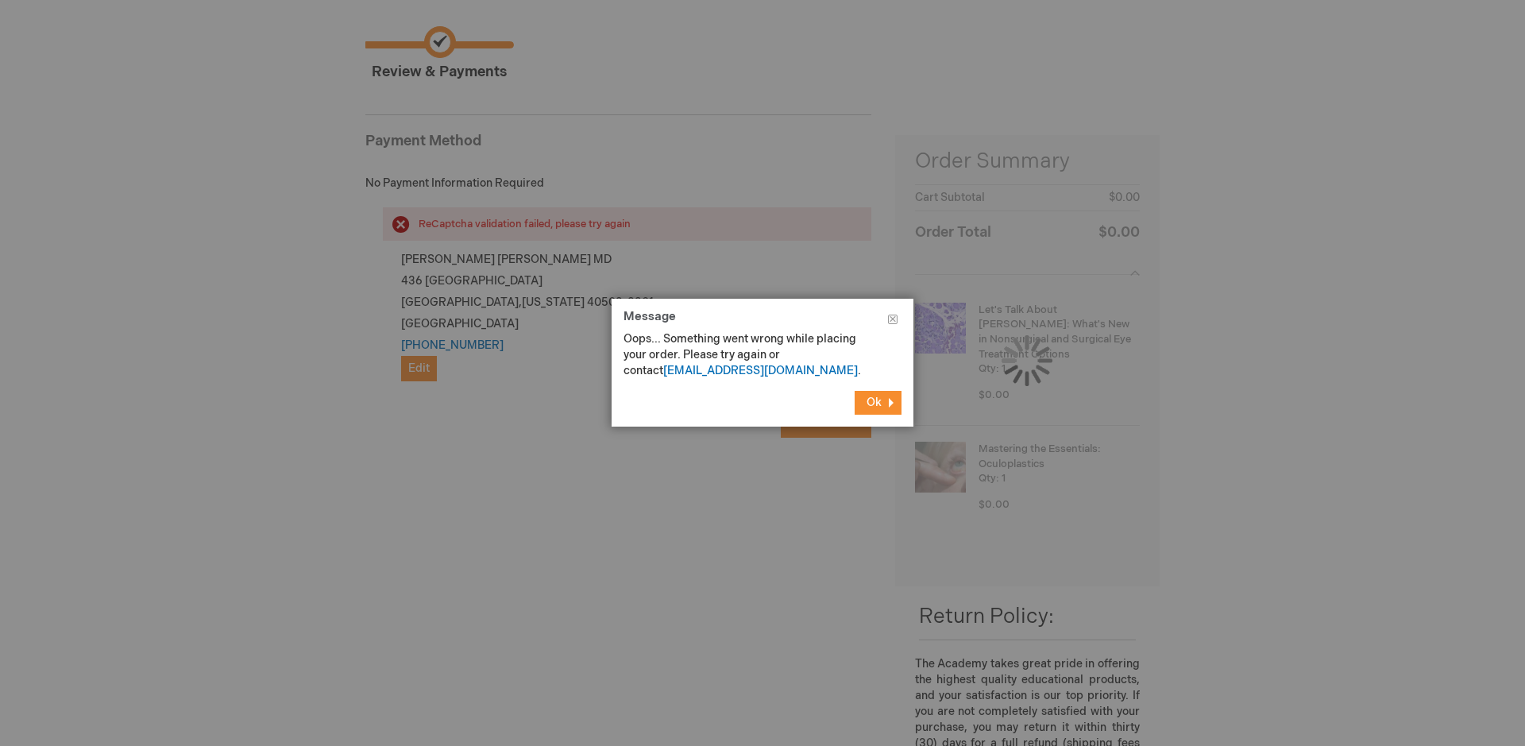
click at [890, 411] on button "Ok" at bounding box center [878, 403] width 47 height 24
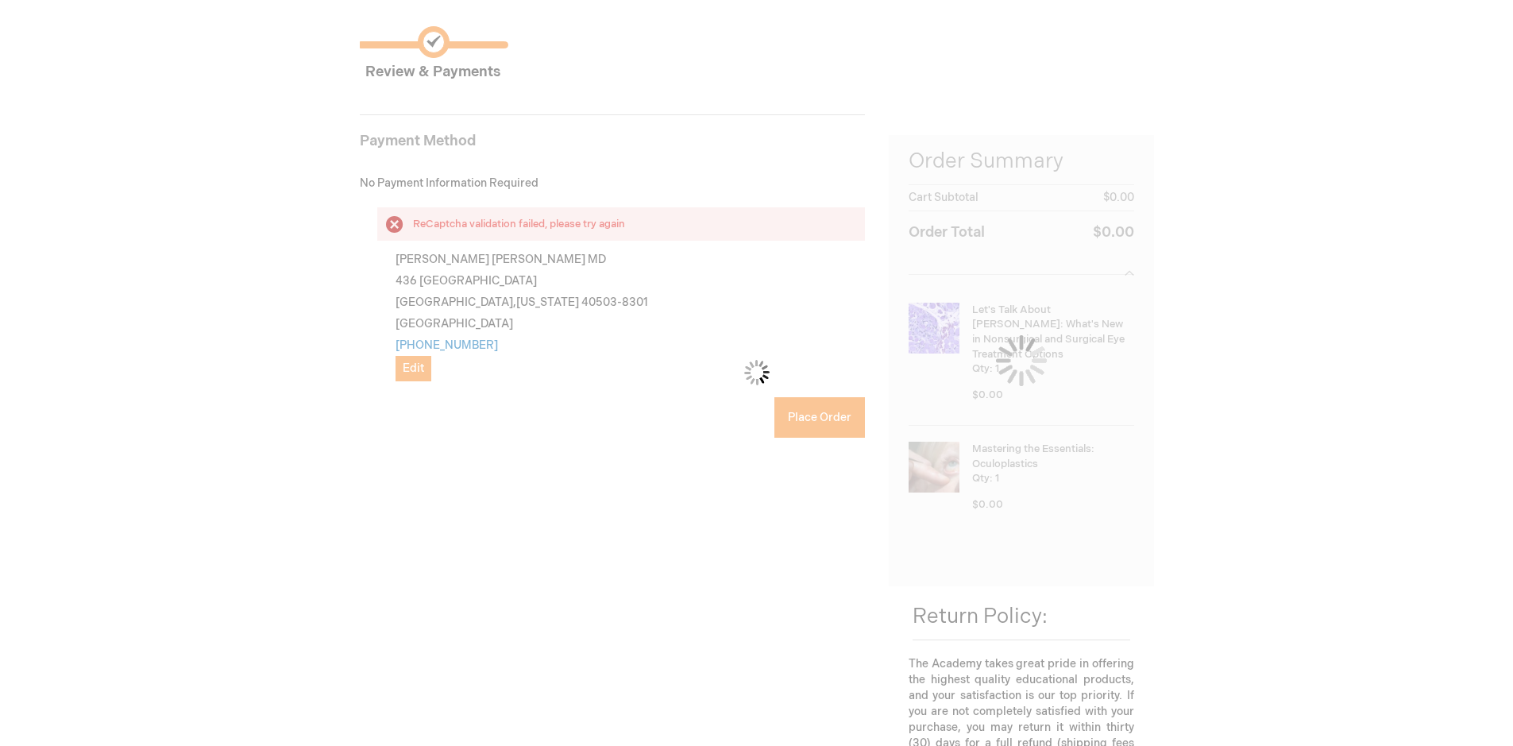
click at [423, 465] on div "Please wait..." at bounding box center [756, 373] width 1513 height 746
click at [392, 460] on div "Please wait..." at bounding box center [756, 373] width 1513 height 746
click at [380, 449] on div "Please wait..." at bounding box center [756, 373] width 1513 height 746
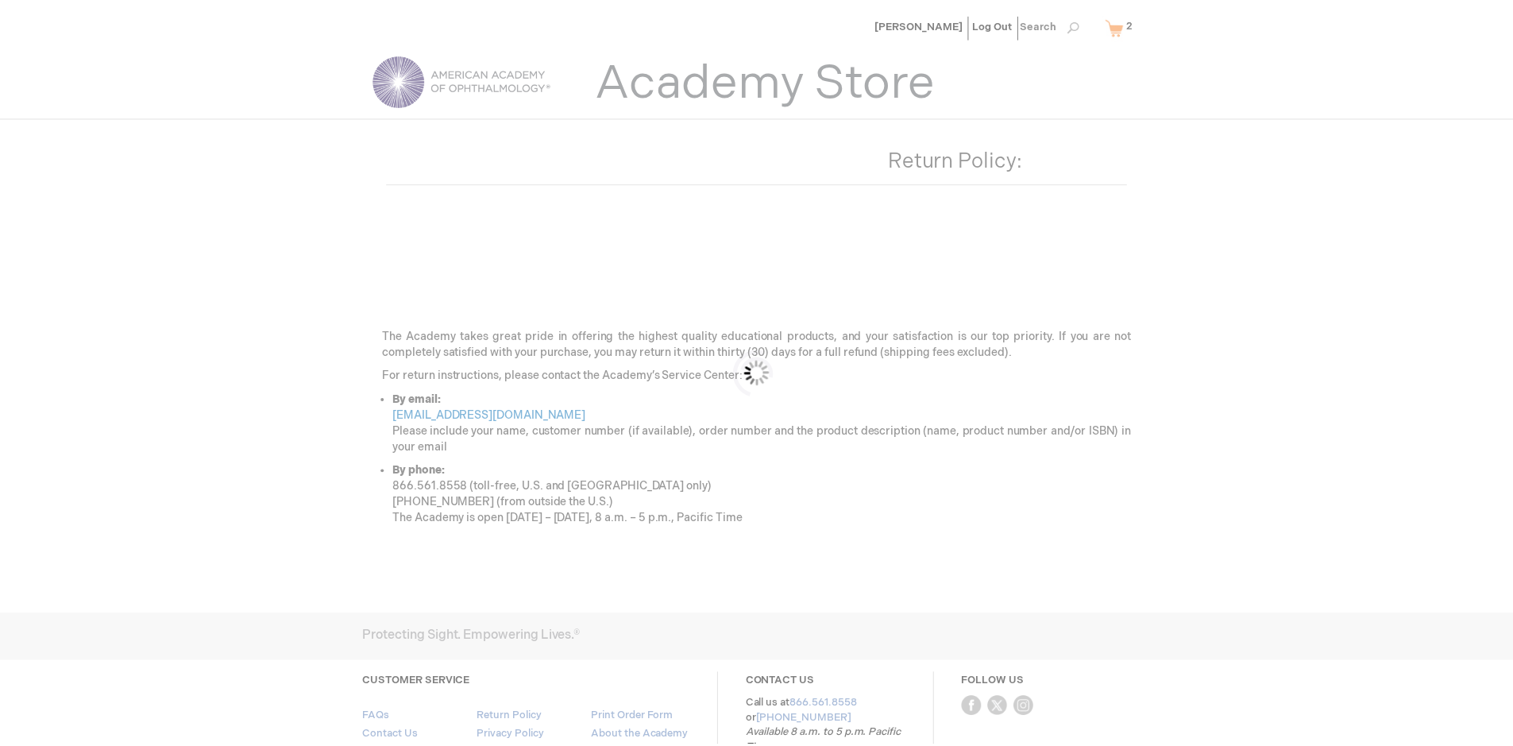
scroll to position [119, 0]
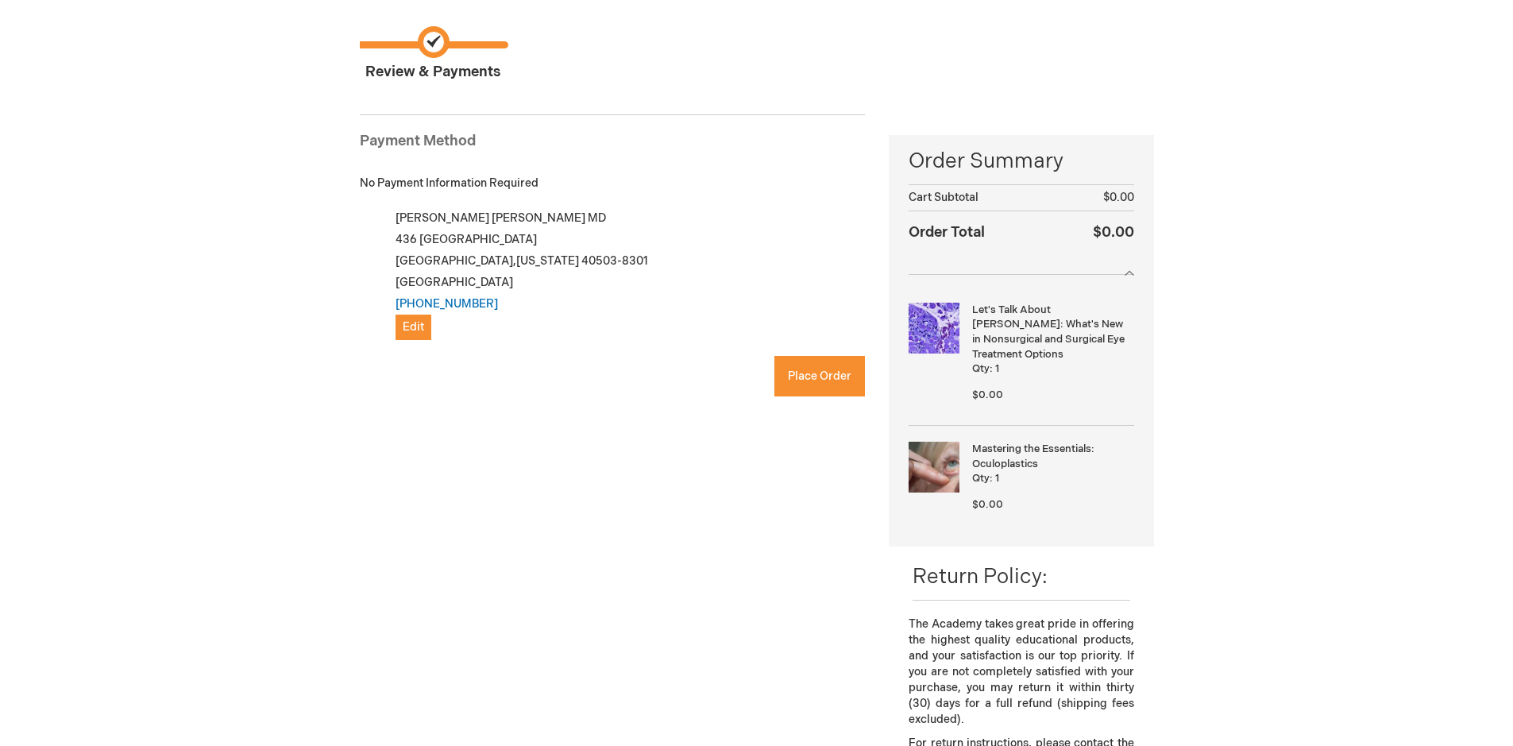
checkbox input "true"
click at [838, 381] on span "Place Order" at bounding box center [820, 376] width 64 height 14
